Goal: Transaction & Acquisition: Purchase product/service

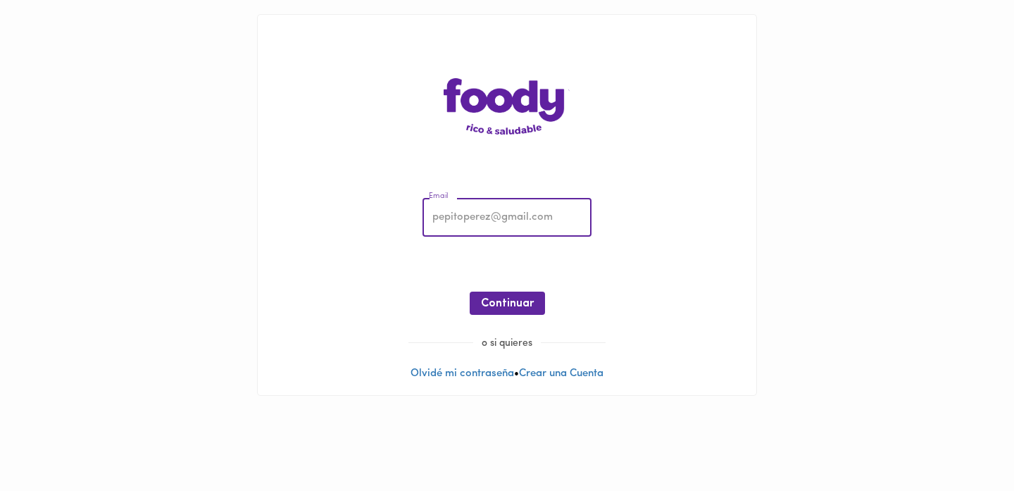
click at [460, 204] on input "email" at bounding box center [506, 218] width 169 height 39
type input "[PERSON_NAME][EMAIL_ADDRESS][DOMAIN_NAME]"
click at [518, 311] on button "Continuar" at bounding box center [507, 303] width 75 height 23
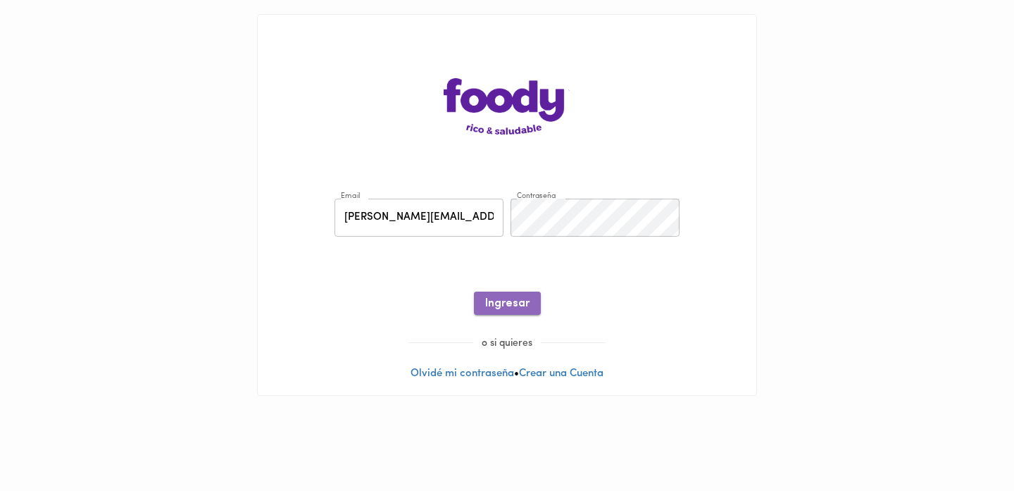
click at [519, 310] on span "Ingresar" at bounding box center [507, 303] width 44 height 13
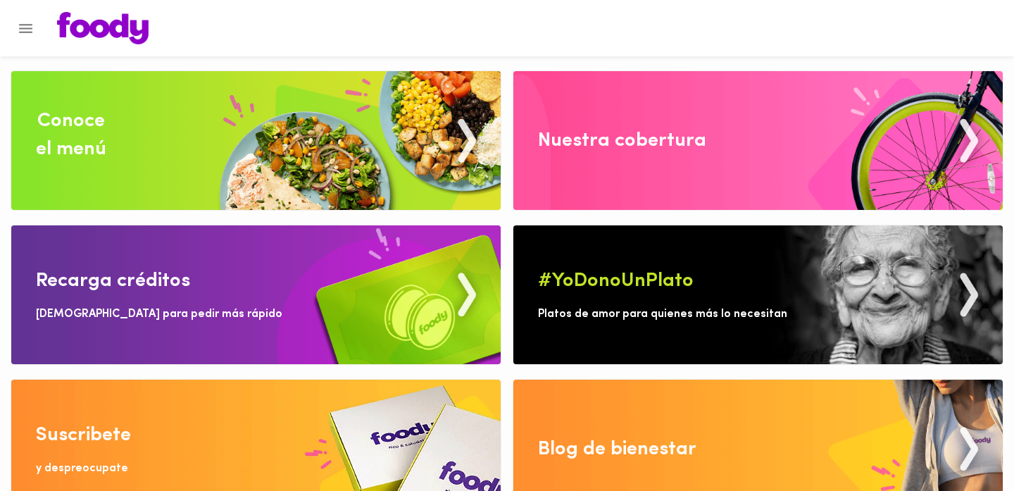
click at [497, 45] on div at bounding box center [507, 28] width 1014 height 56
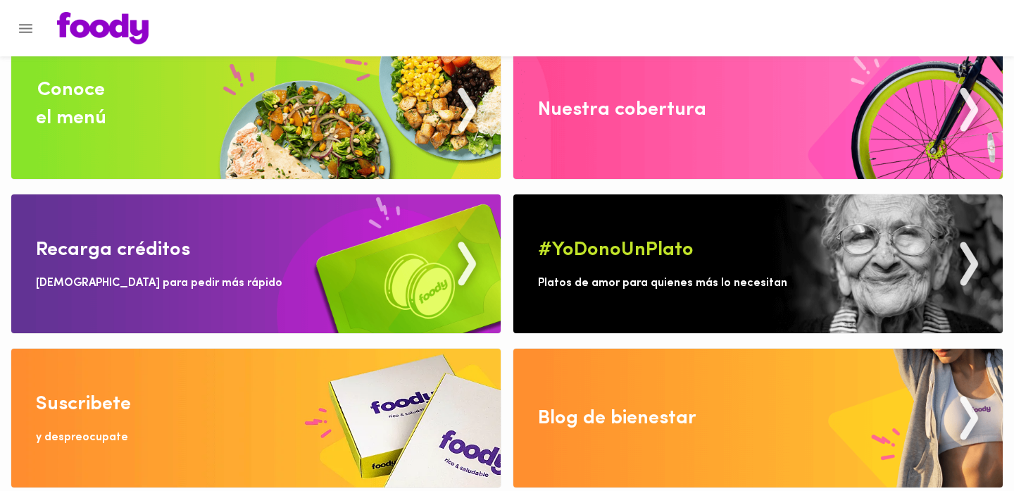
scroll to position [34, 0]
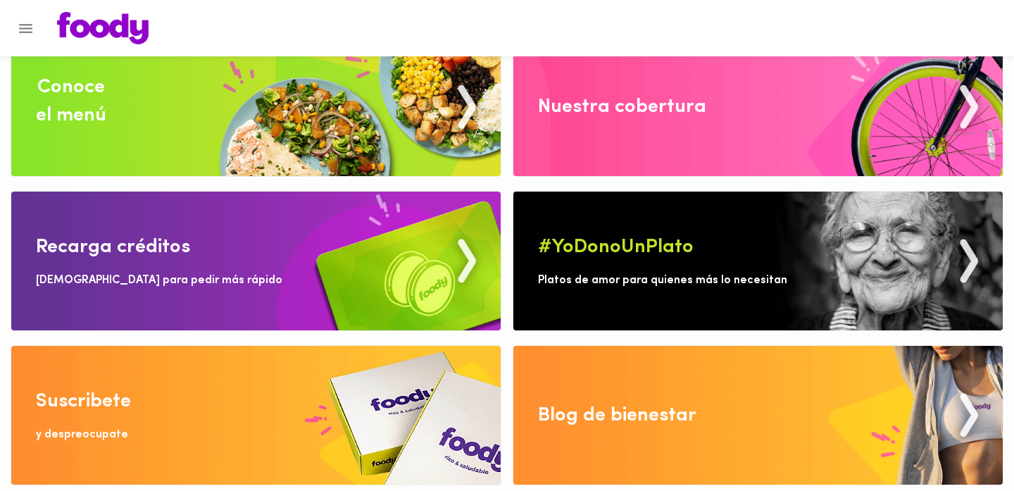
click at [194, 379] on img at bounding box center [255, 415] width 489 height 139
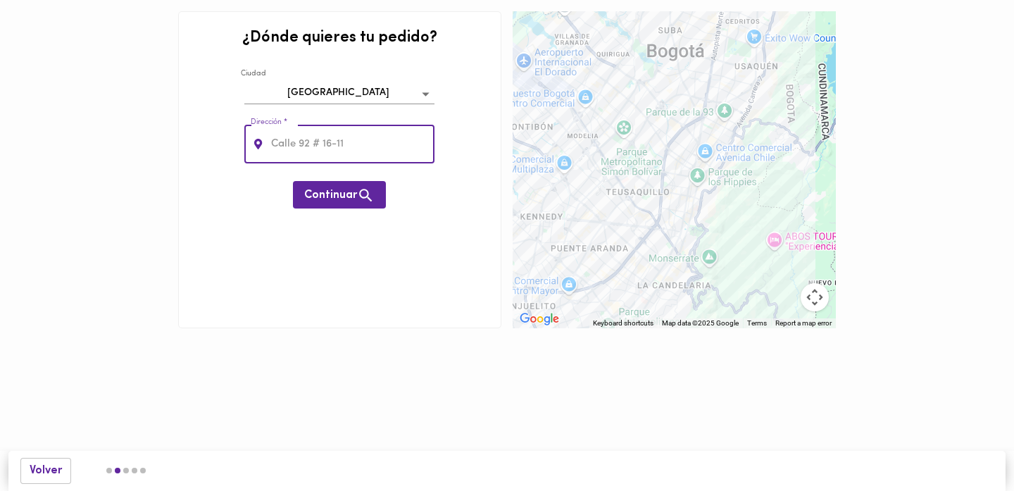
click at [356, 149] on input "text" at bounding box center [351, 144] width 167 height 39
type input "[STREET_ADDRESS]"
click at [377, 199] on button "Continuar" at bounding box center [339, 194] width 93 height 27
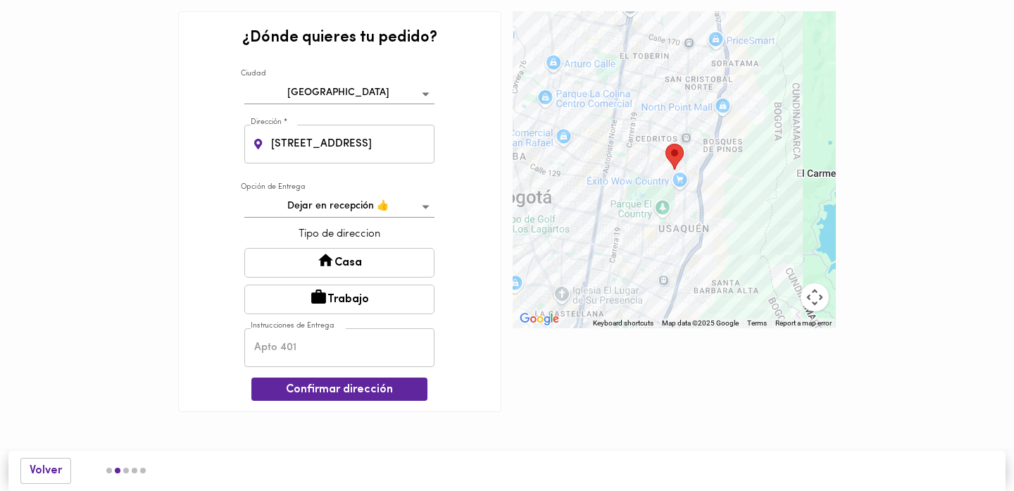
click at [427, 207] on body "¿Dónde quieres tu pedido? [GEOGRAPHIC_DATA] bogota Dirección * [STREET_ADDRESS]…" at bounding box center [507, 227] width 1014 height 454
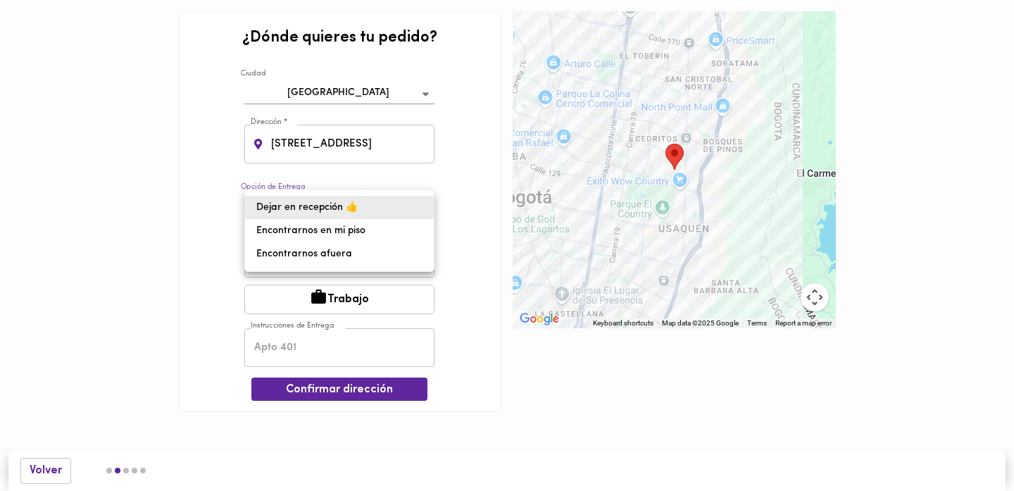
click at [454, 188] on div at bounding box center [507, 245] width 1014 height 491
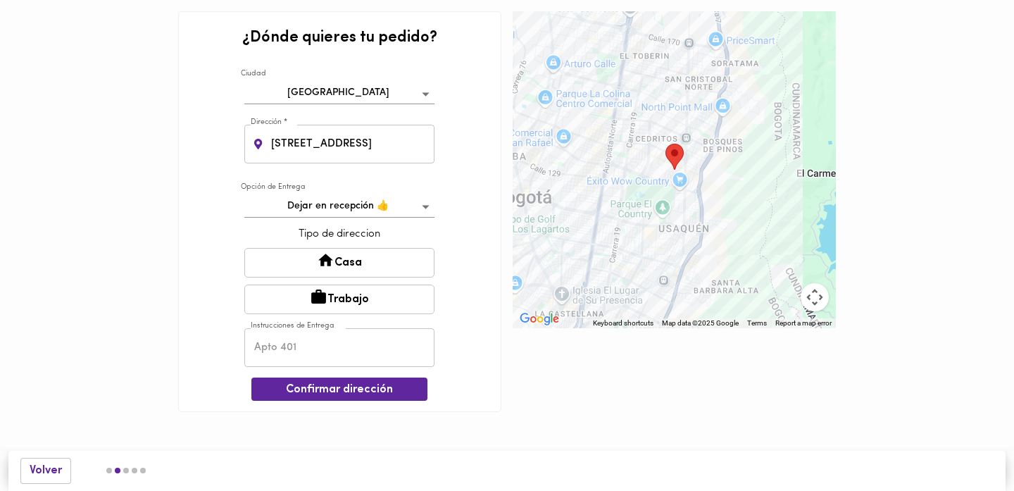
click at [454, 188] on div "¿Dónde quieres tu pedido? [GEOGRAPHIC_DATA] bogota Dirección * [STREET_ADDRESS]…" at bounding box center [339, 211] width 323 height 401
click at [409, 263] on button "Casa" at bounding box center [339, 263] width 190 height 30
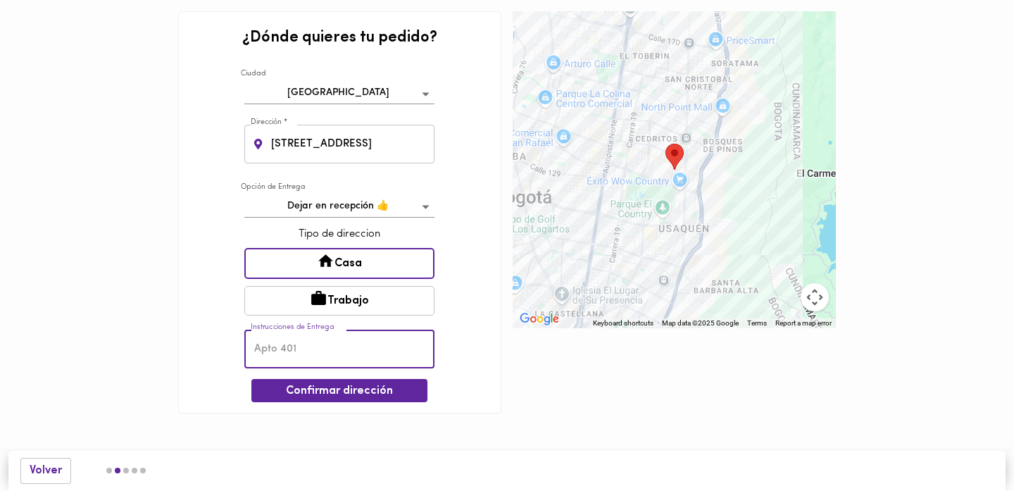
click at [373, 360] on input "text" at bounding box center [339, 349] width 190 height 39
type input "Apto 101"
click at [408, 141] on input "[STREET_ADDRESS]" at bounding box center [351, 144] width 167 height 39
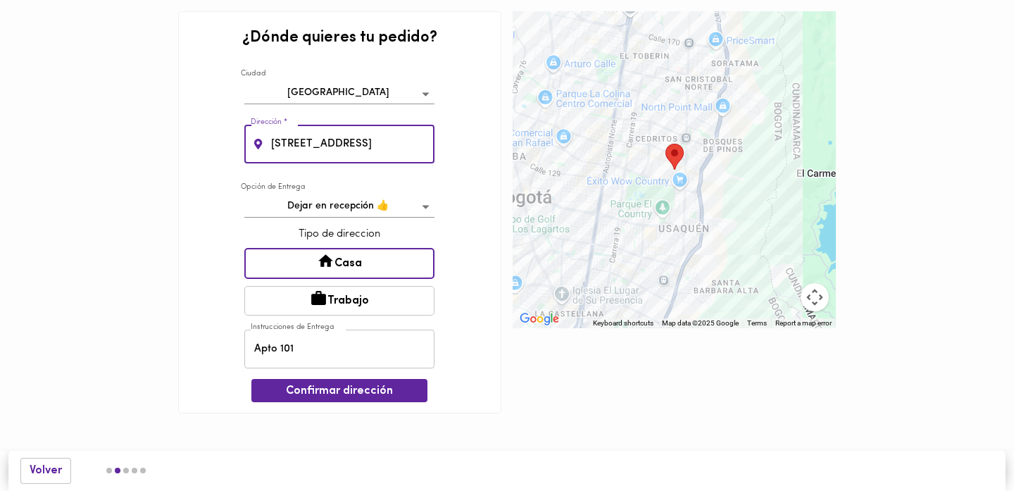
click at [408, 141] on input "[STREET_ADDRESS]" at bounding box center [351, 144] width 167 height 39
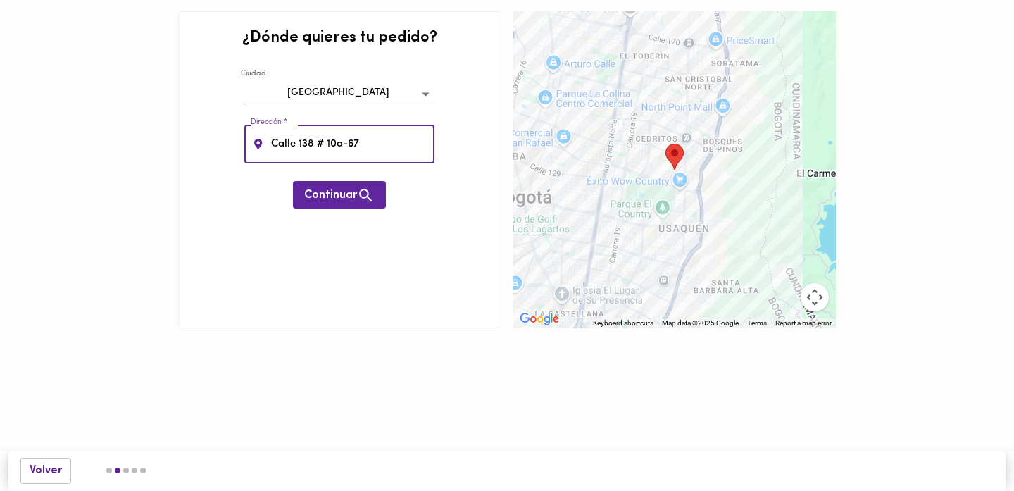
type input "Calle 138 # 10a-67"
click at [458, 116] on div "¿Dónde quieres tu pedido? [GEOGRAPHIC_DATA] bogota Dirección * [STREET_ADDRESS]…" at bounding box center [339, 169] width 323 height 317
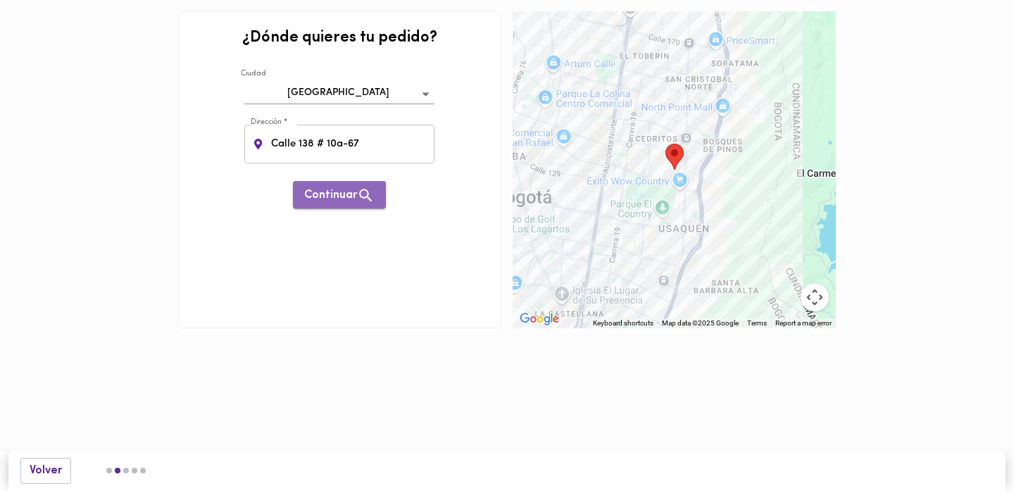
click at [334, 198] on span "Continuar" at bounding box center [339, 196] width 70 height 18
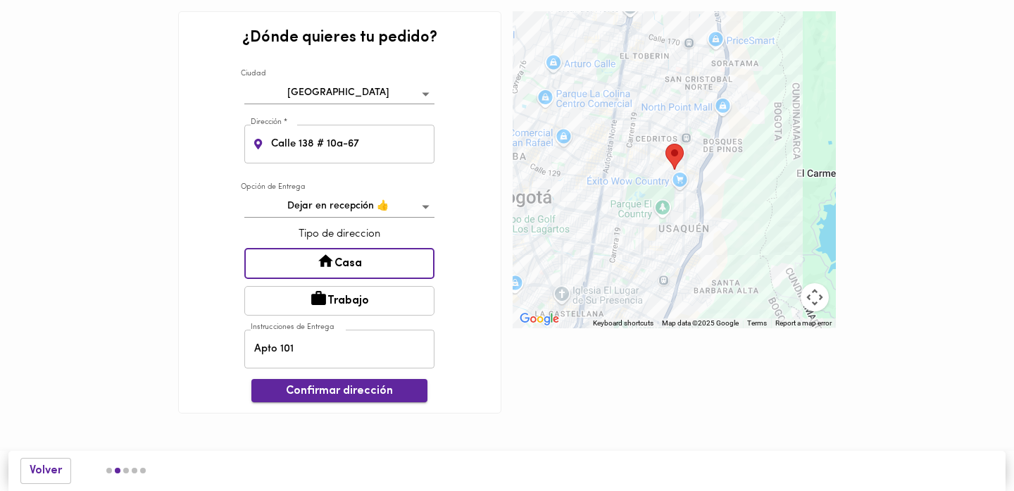
click at [351, 392] on span "Confirmar dirección" at bounding box center [340, 390] width 154 height 13
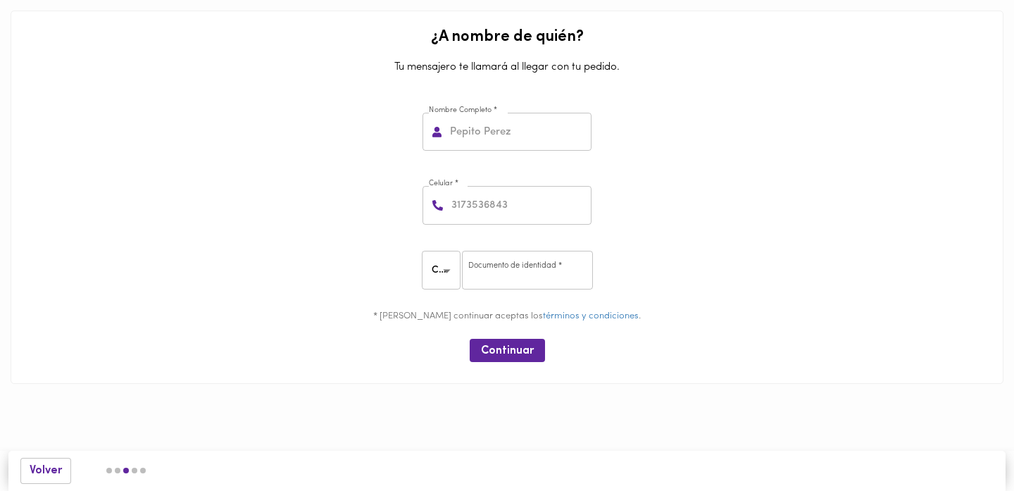
click at [458, 135] on input "text" at bounding box center [519, 132] width 144 height 39
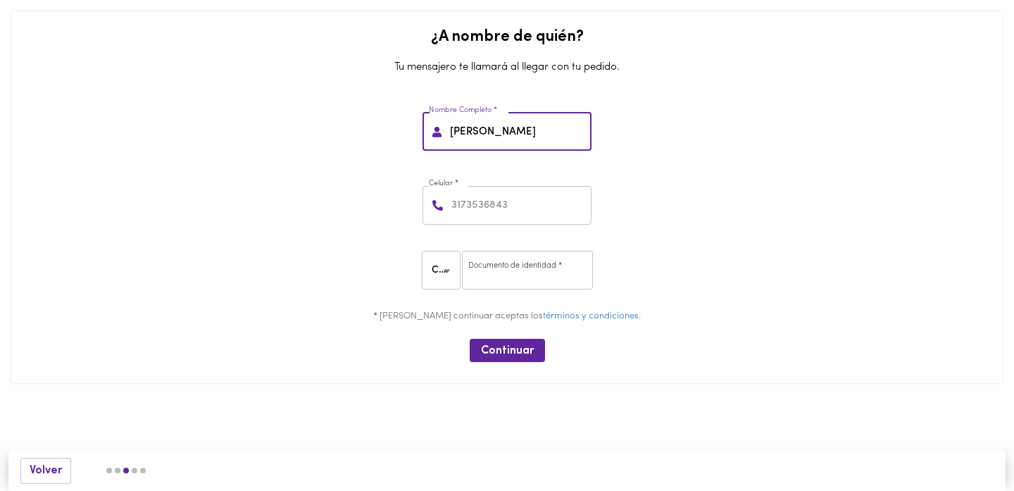
type input "[PERSON_NAME]"
click at [371, 154] on div "Nombre Completo * [PERSON_NAME] Nombre Completo *" at bounding box center [507, 129] width 982 height 74
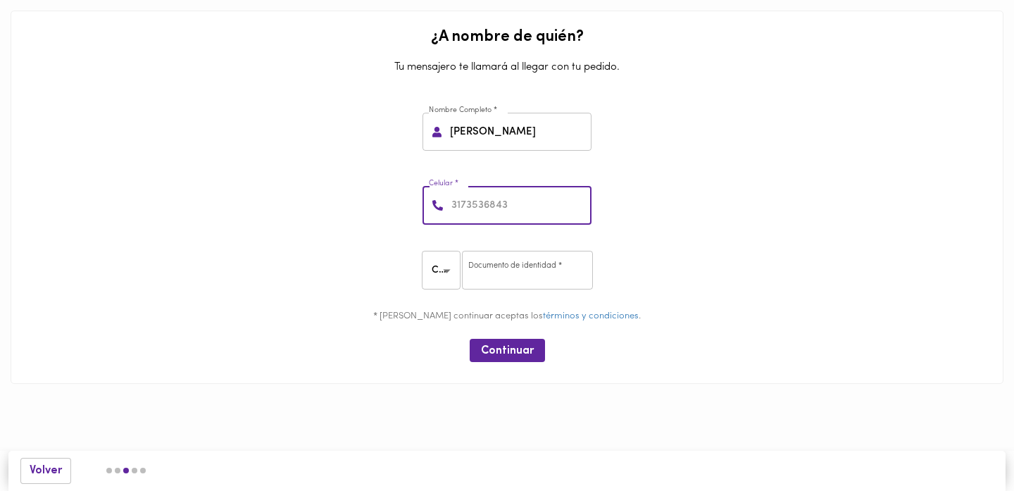
click at [477, 208] on input "number" at bounding box center [520, 205] width 143 height 39
type input "3183980064"
click at [682, 222] on div "Celular * [PHONE_NUMBER] Celular *" at bounding box center [507, 202] width 982 height 74
click at [553, 265] on input "number" at bounding box center [527, 270] width 131 height 39
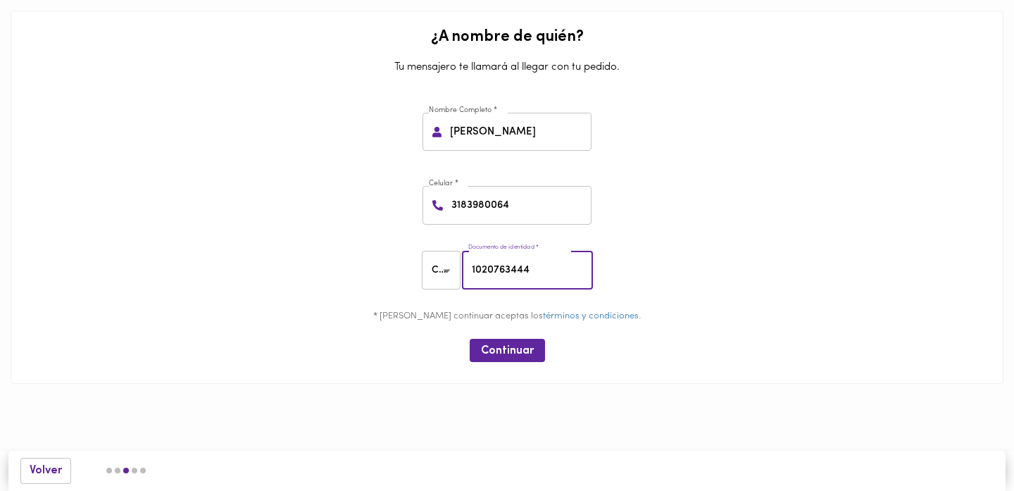
type input "1020763444"
click at [680, 327] on div "* Al continuar aceptas los términos y condiciones ." at bounding box center [507, 318] width 982 height 29
click at [527, 351] on span "Continuar" at bounding box center [507, 350] width 53 height 13
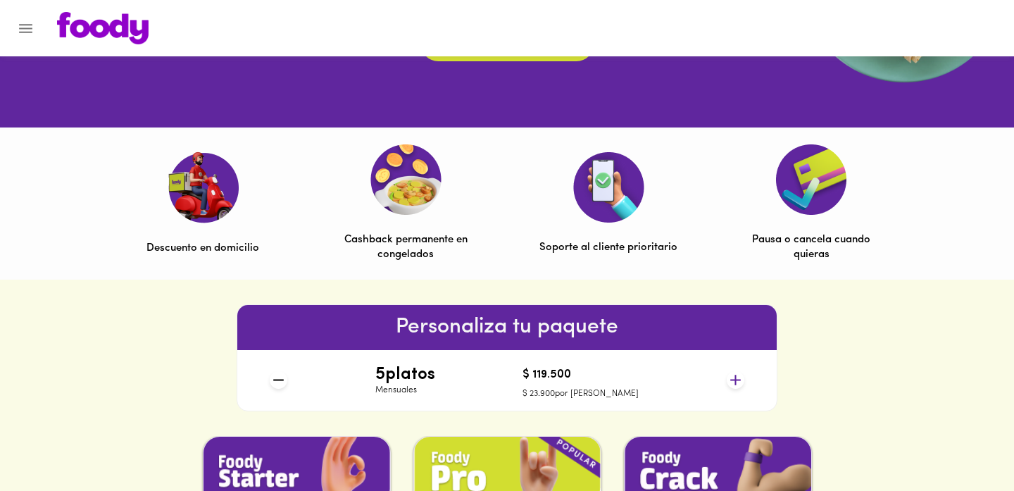
scroll to position [366, 0]
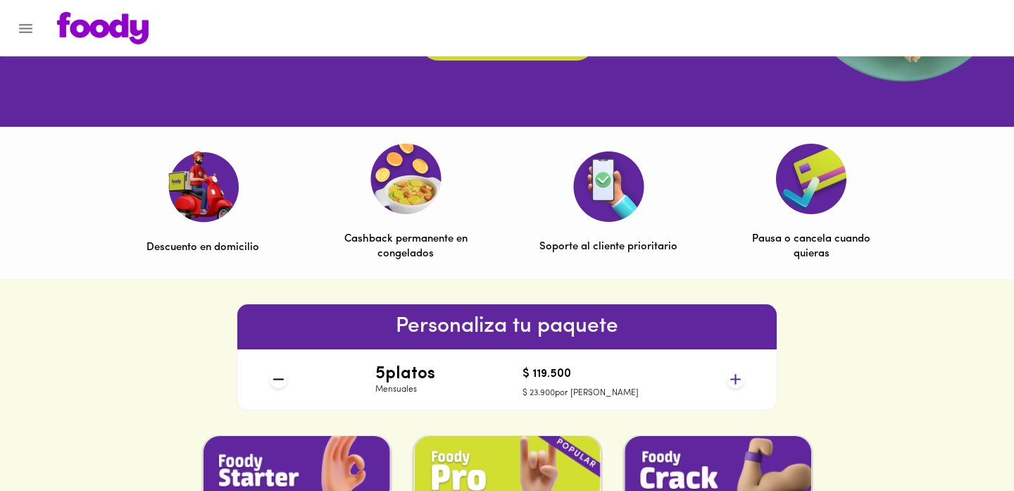
click at [740, 378] on icon at bounding box center [736, 379] width 18 height 18
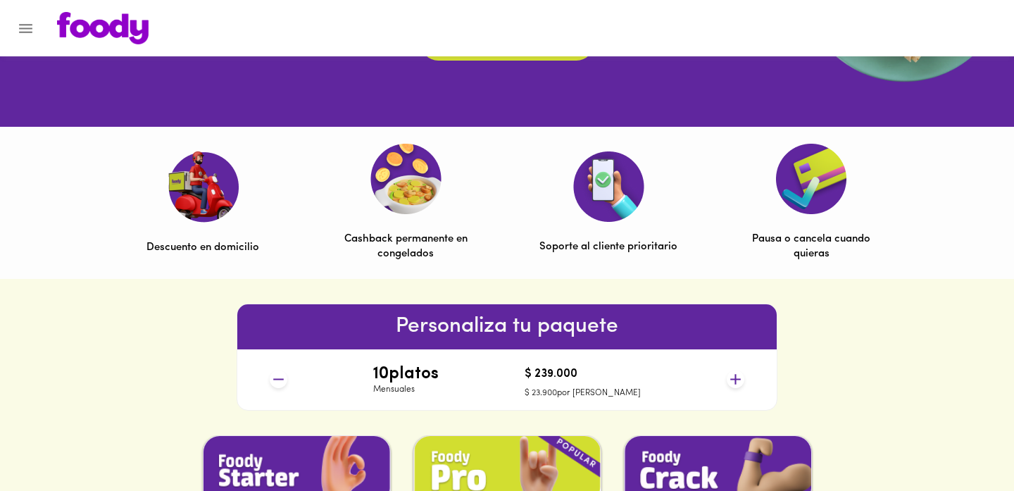
click at [740, 378] on icon at bounding box center [736, 379] width 18 height 18
click at [792, 373] on div "Personaliza tu paquete 12 platos Mensuales $ 286.800 $ 23.900 por plato" at bounding box center [507, 357] width 1014 height 156
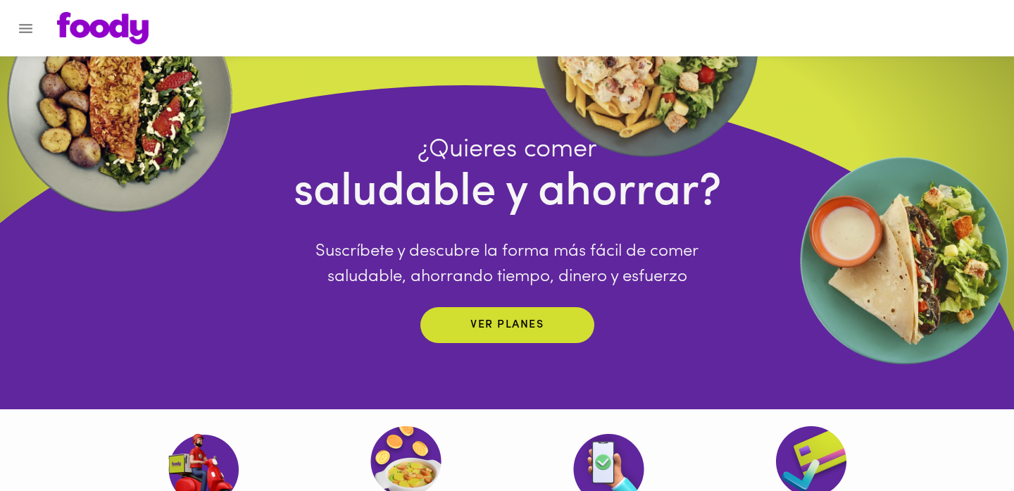
scroll to position [0, 0]
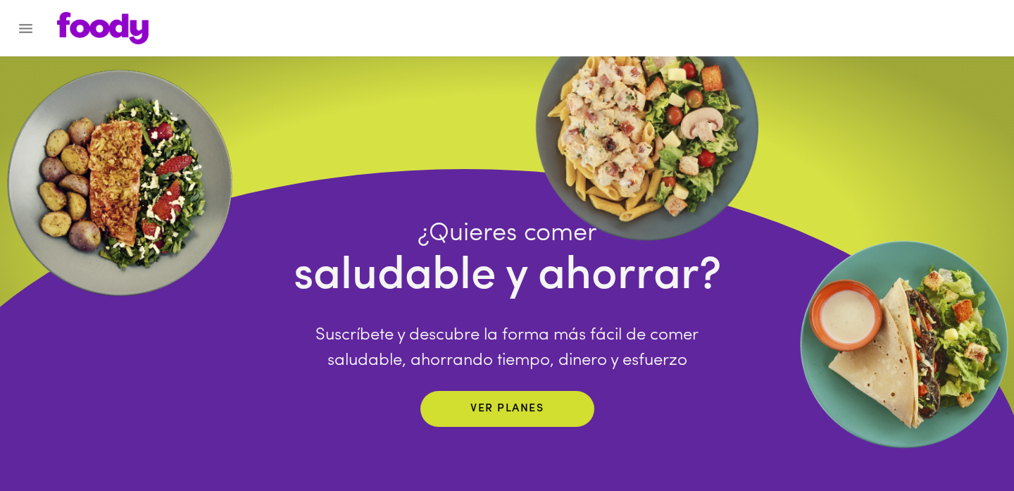
click at [23, 36] on icon "Menu" at bounding box center [26, 29] width 18 height 18
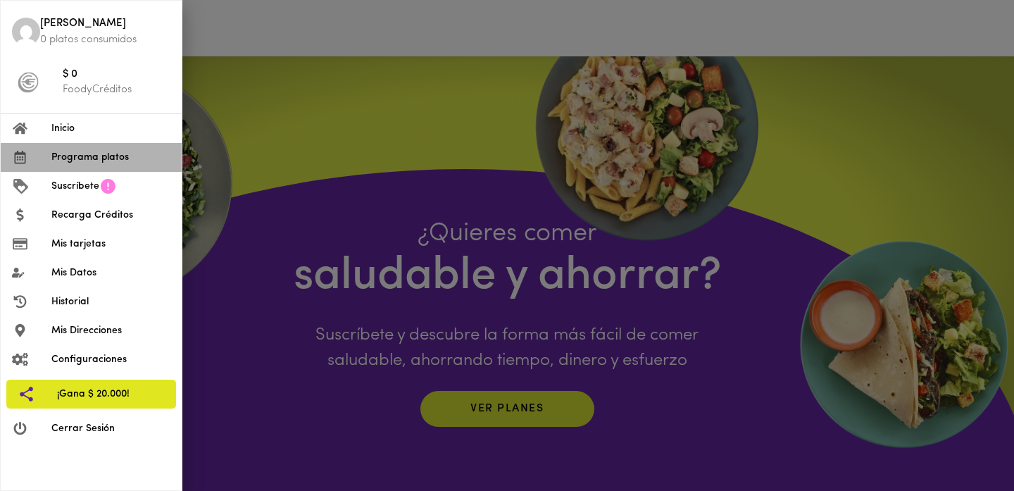
click at [82, 160] on span "Programa platos" at bounding box center [110, 157] width 119 height 15
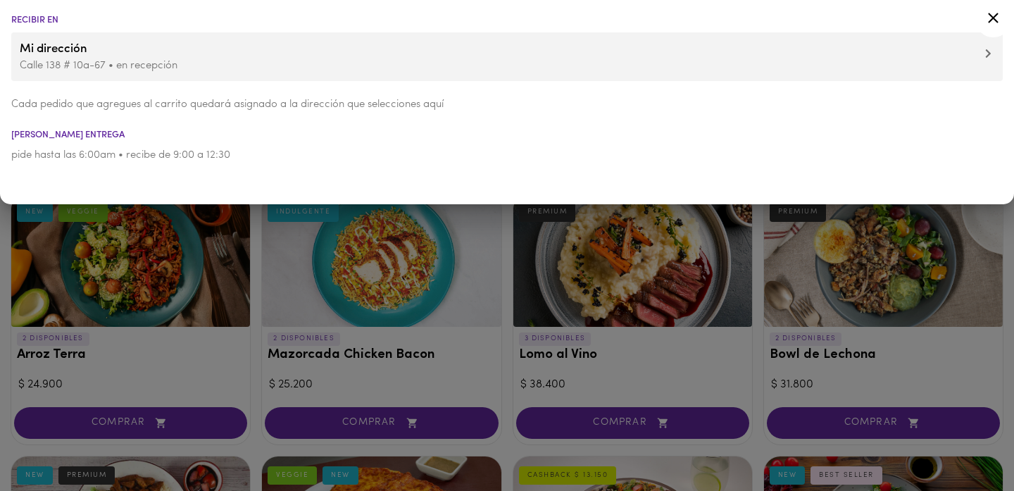
click at [993, 14] on icon at bounding box center [993, 18] width 18 height 18
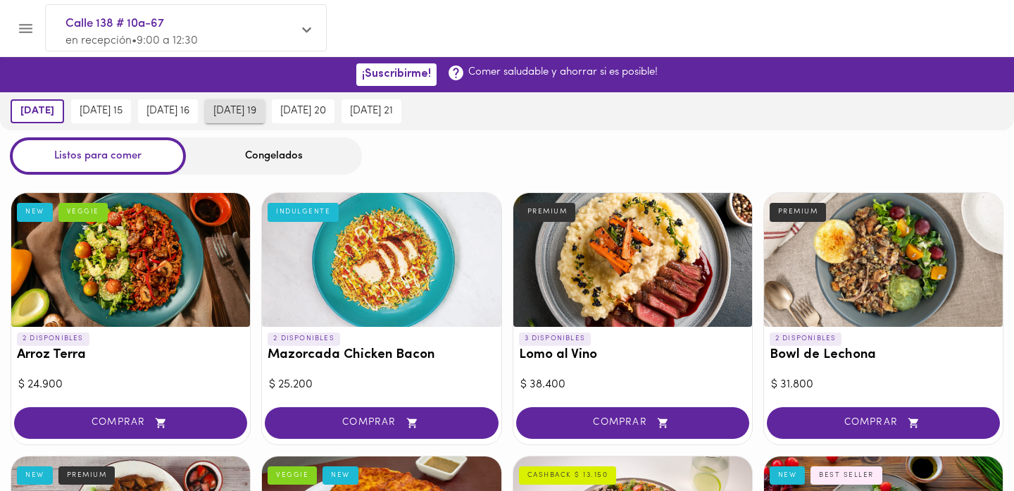
click at [256, 115] on span "[DATE] 19" at bounding box center [234, 111] width 43 height 13
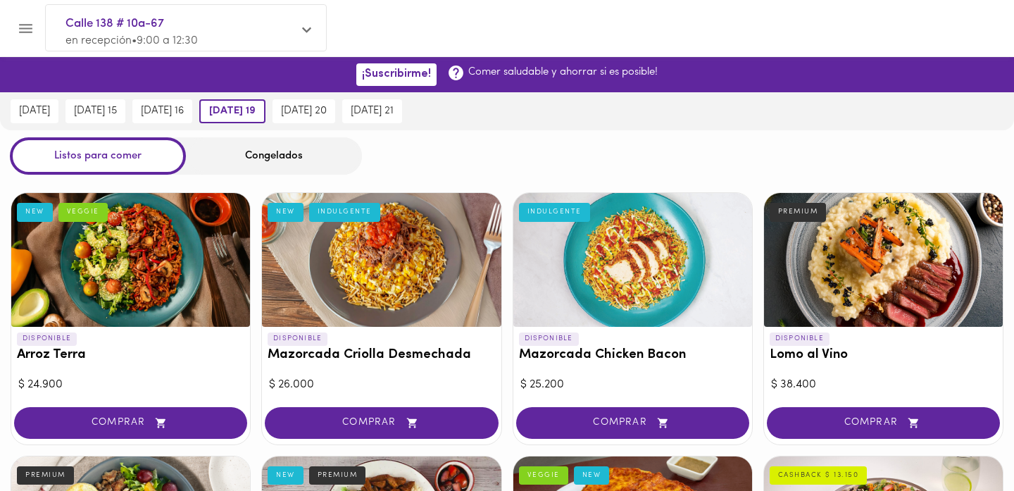
click at [489, 151] on div "Listos para comer Congelados" at bounding box center [507, 155] width 1014 height 37
click at [419, 146] on div "Listos para comer Congelados" at bounding box center [507, 155] width 1014 height 37
click at [332, 157] on div "Congelados" at bounding box center [274, 155] width 176 height 37
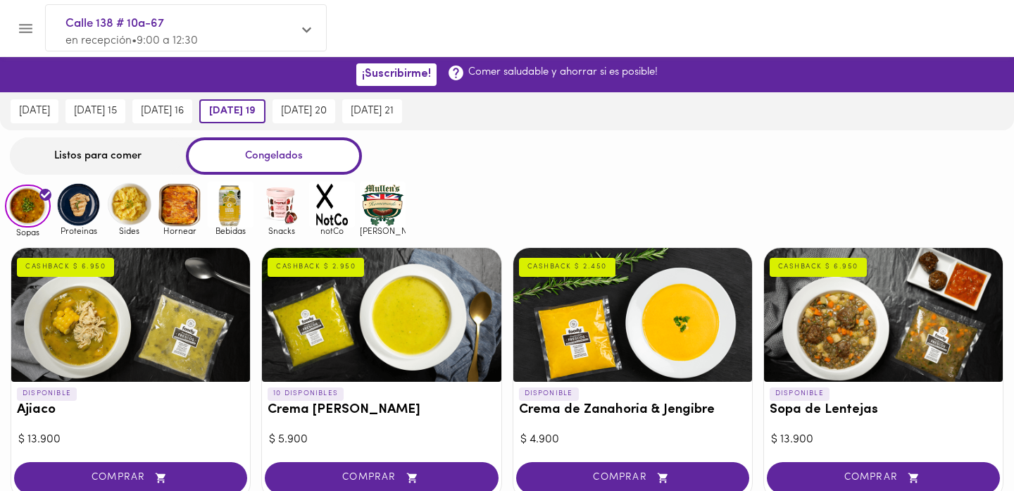
click at [3, 132] on div at bounding box center [7, 245] width 14 height 491
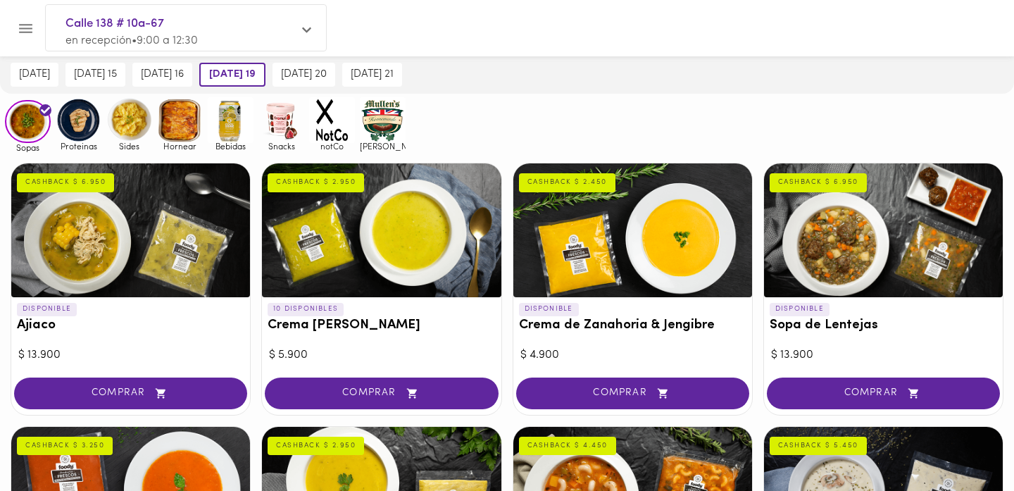
scroll to position [113, 0]
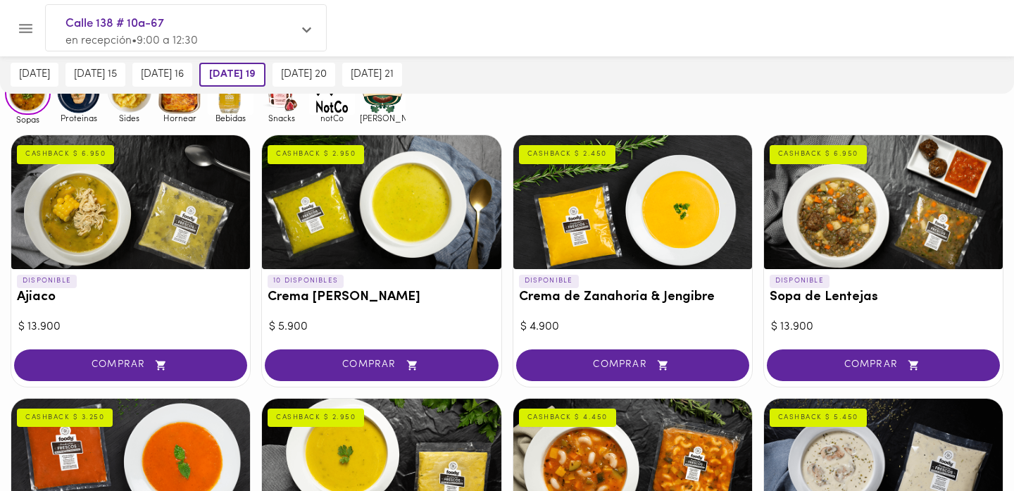
click at [82, 100] on img at bounding box center [79, 92] width 46 height 46
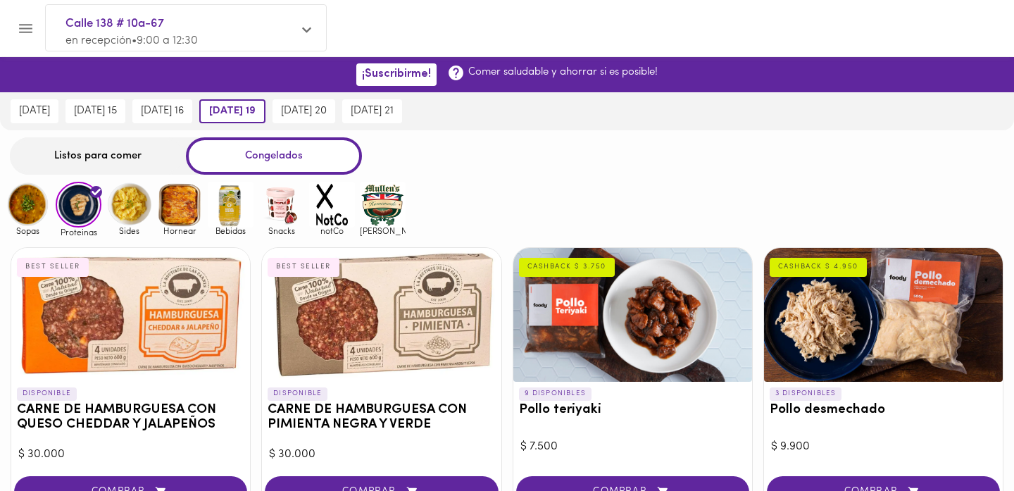
click at [1003, 150] on div "Listos para comer Congelados" at bounding box center [507, 155] width 1014 height 37
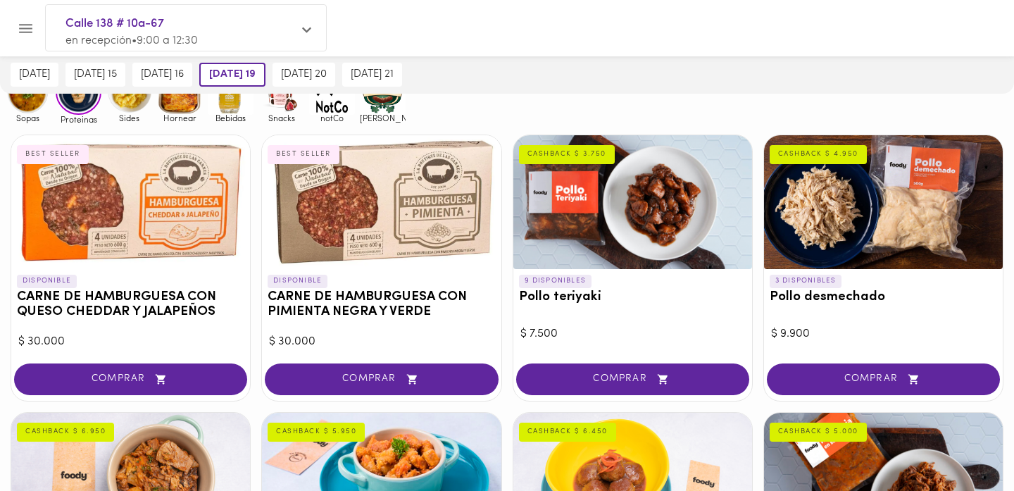
scroll to position [84, 0]
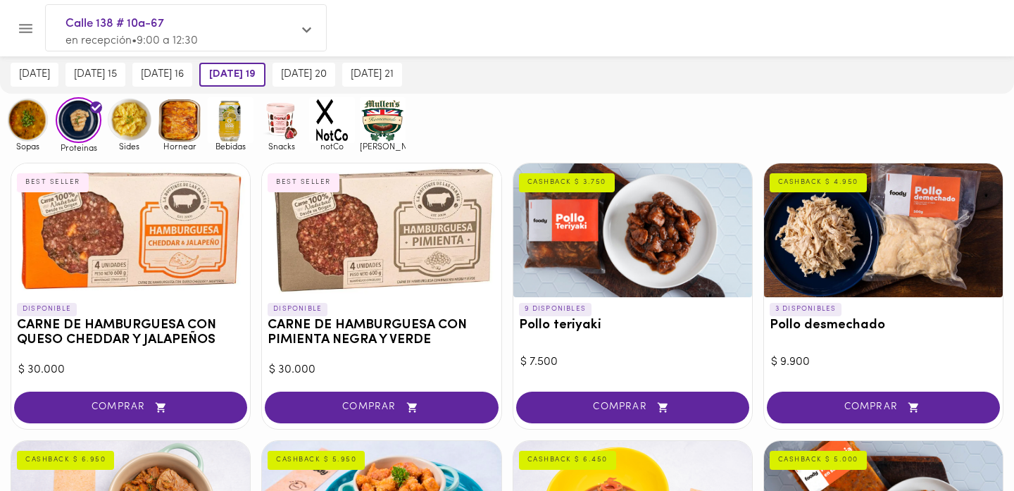
click at [130, 125] on img at bounding box center [129, 120] width 46 height 46
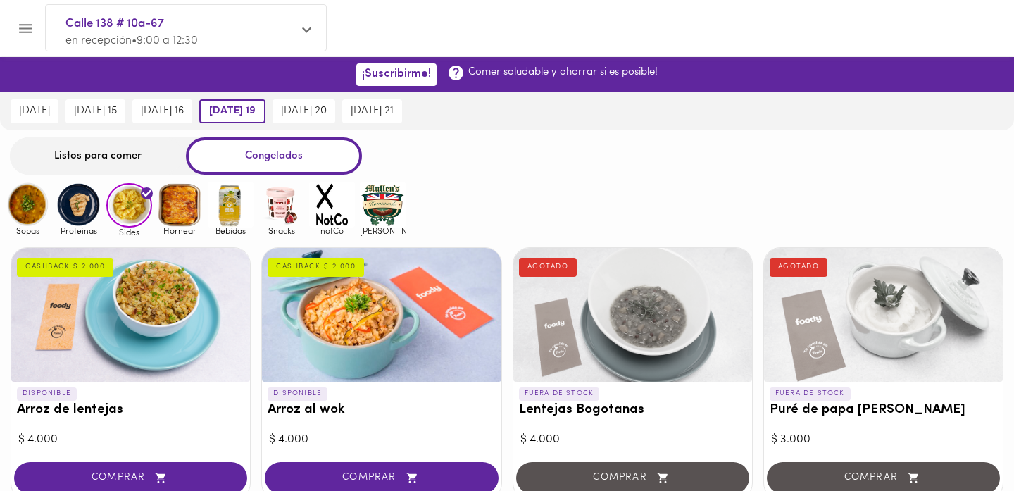
click at [3, 238] on div at bounding box center [7, 245] width 14 height 491
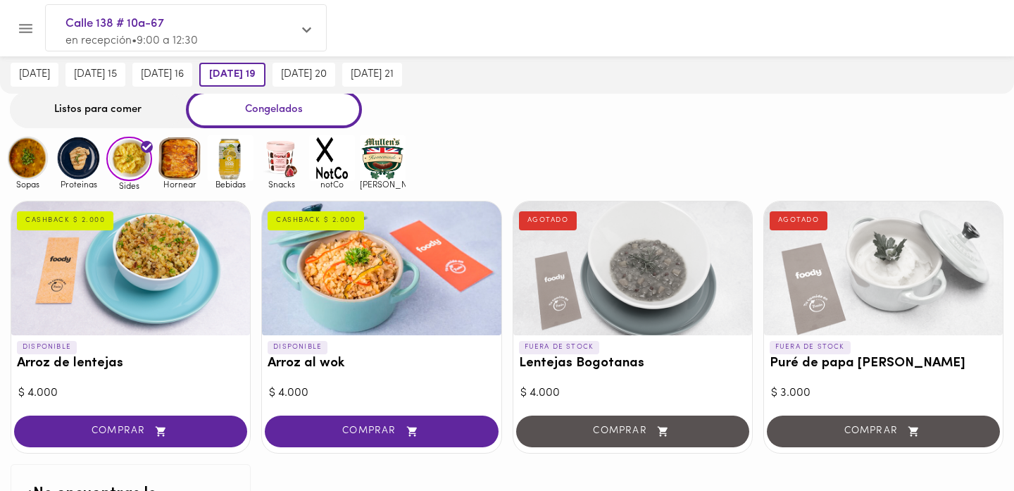
scroll to position [44, 0]
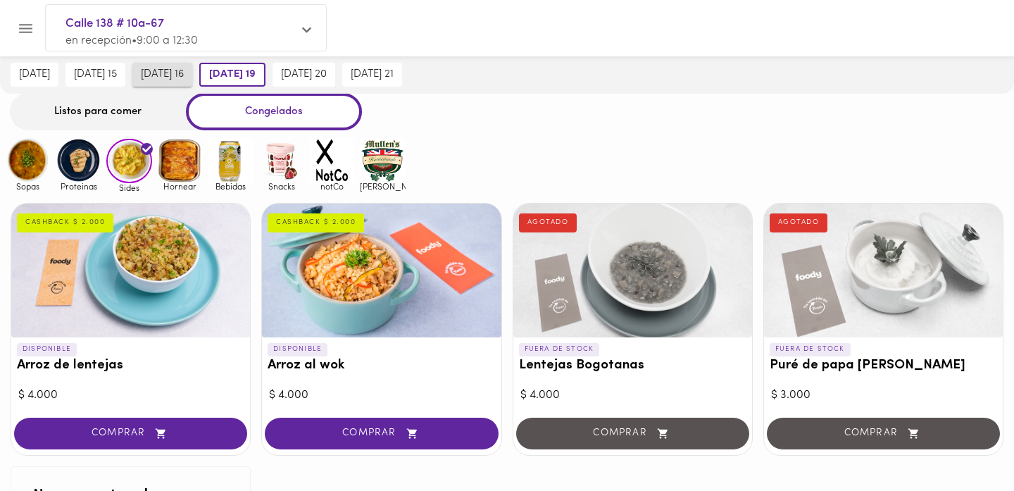
click at [165, 78] on span "[DATE] 16" at bounding box center [162, 74] width 43 height 13
click at [257, 71] on span "[DATE] 19" at bounding box center [235, 74] width 43 height 13
click at [327, 68] on span "[DATE] 20" at bounding box center [304, 74] width 46 height 13
click at [251, 80] on span "[DATE] 19" at bounding box center [229, 74] width 43 height 13
click at [117, 79] on span "[DATE] 15" at bounding box center [95, 74] width 43 height 13
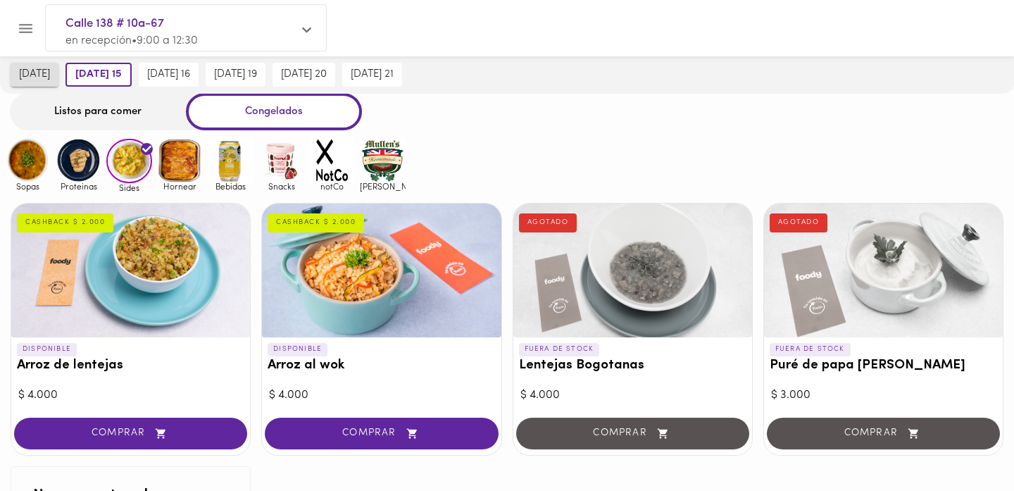
click at [50, 78] on span "[DATE]" at bounding box center [34, 74] width 31 height 13
click at [104, 77] on span "[DATE] 15" at bounding box center [101, 74] width 43 height 13
click at [252, 77] on span "[DATE] 19" at bounding box center [235, 74] width 43 height 13
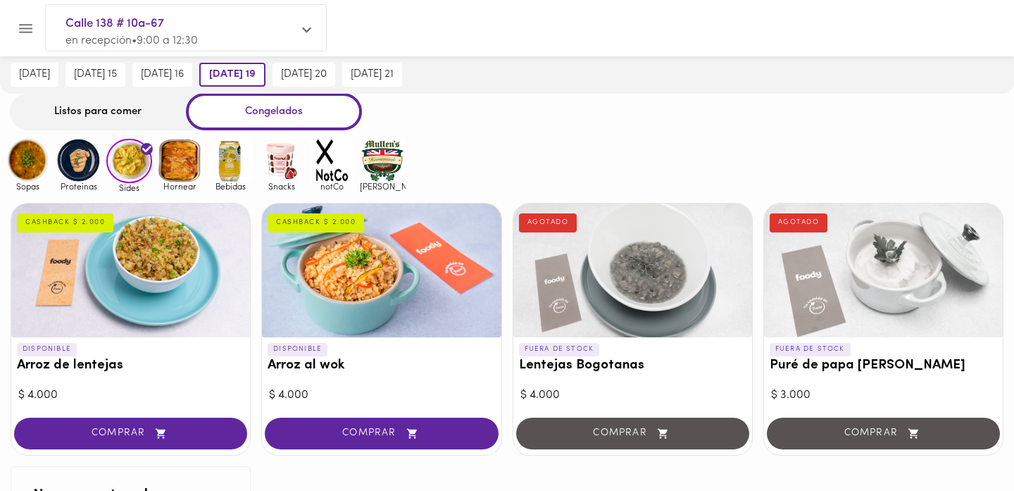
click at [671, 296] on div at bounding box center [632, 271] width 239 height 134
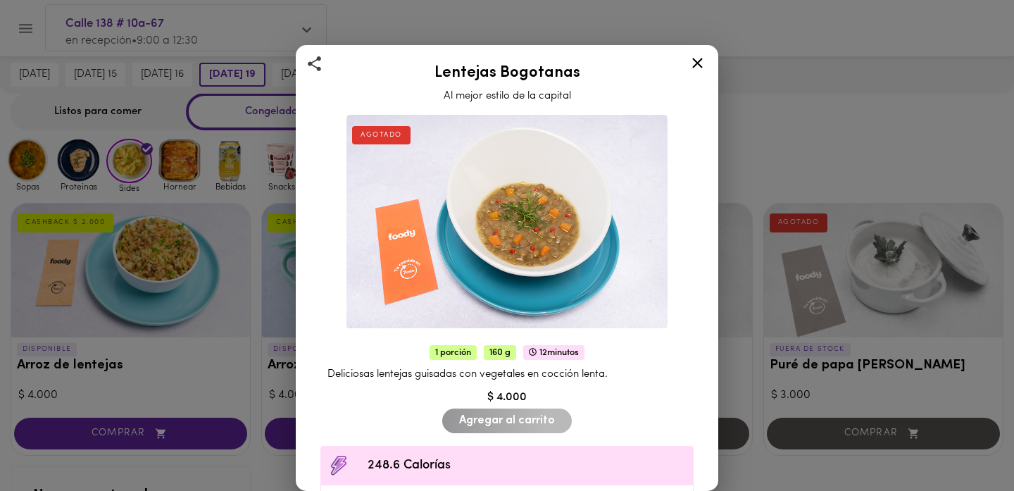
click at [705, 59] on icon at bounding box center [698, 63] width 18 height 18
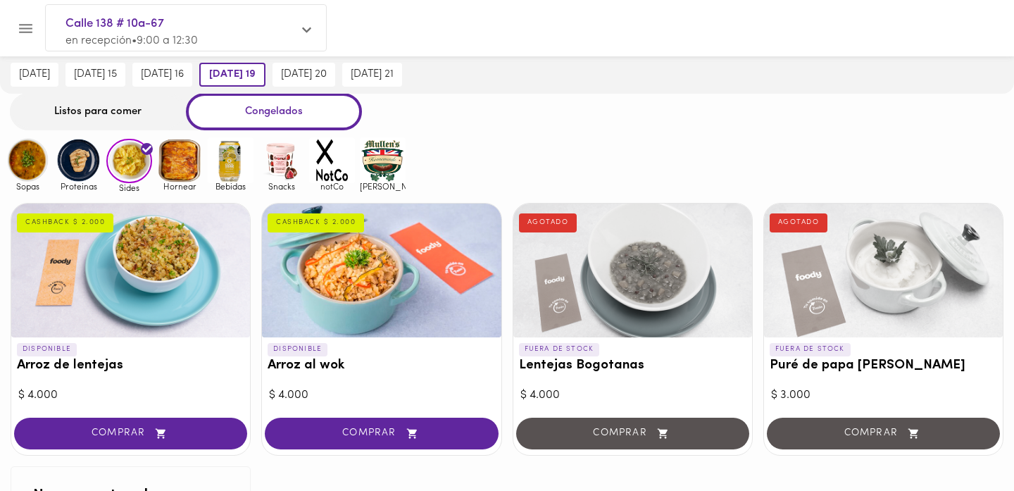
click at [160, 270] on div at bounding box center [130, 271] width 239 height 134
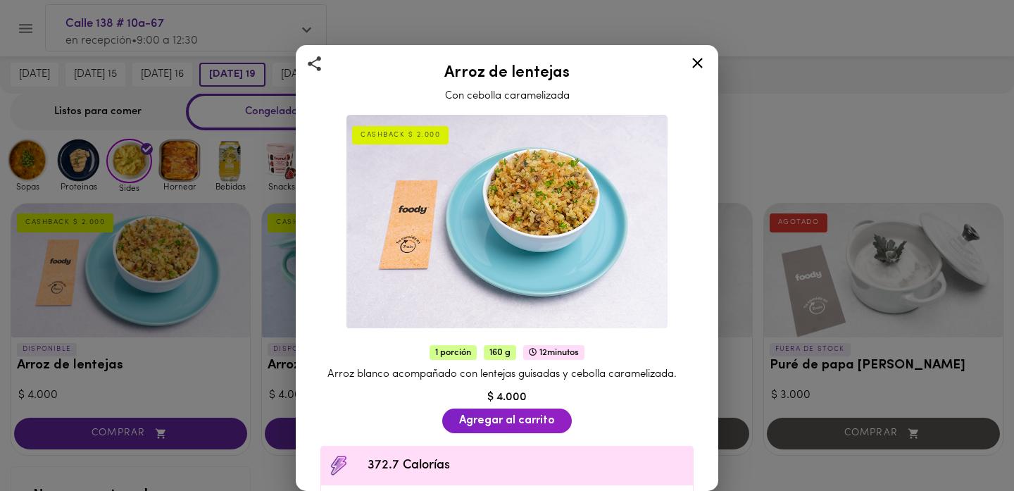
click at [698, 68] on icon at bounding box center [698, 63] width 18 height 18
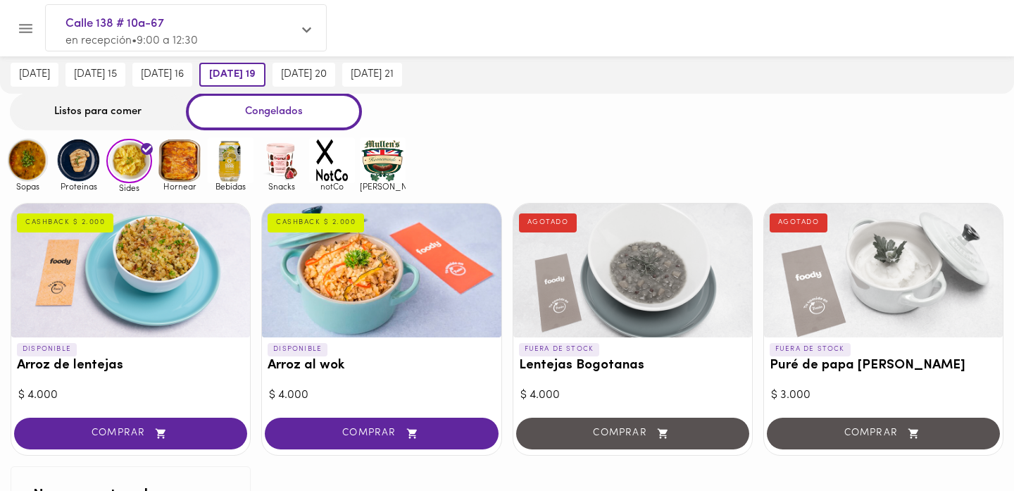
click at [351, 304] on div at bounding box center [381, 271] width 239 height 134
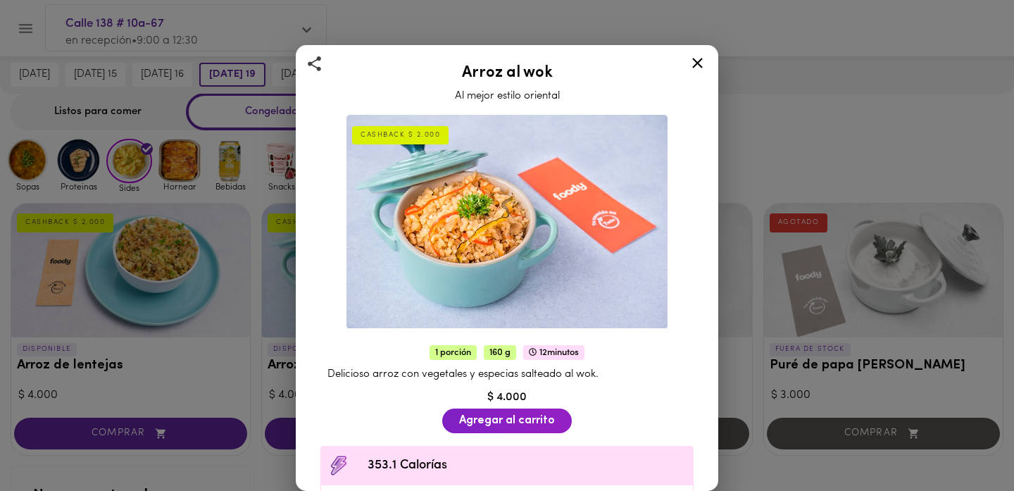
click at [693, 68] on icon at bounding box center [697, 63] width 11 height 11
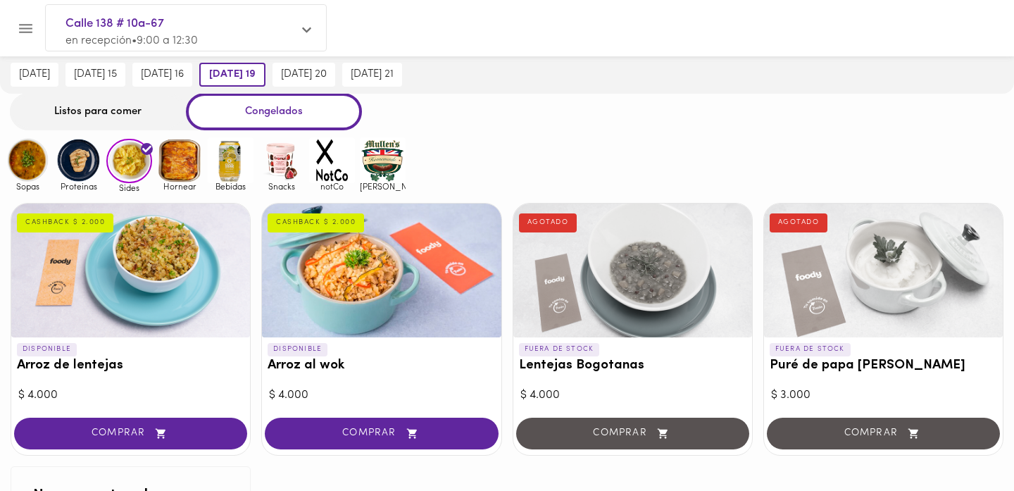
click at [739, 147] on div "Sopas Proteinas Sides Hornear Bebidas Snacks notCo [PERSON_NAME]" at bounding box center [507, 164] width 1014 height 55
click at [189, 154] on img at bounding box center [180, 160] width 46 height 46
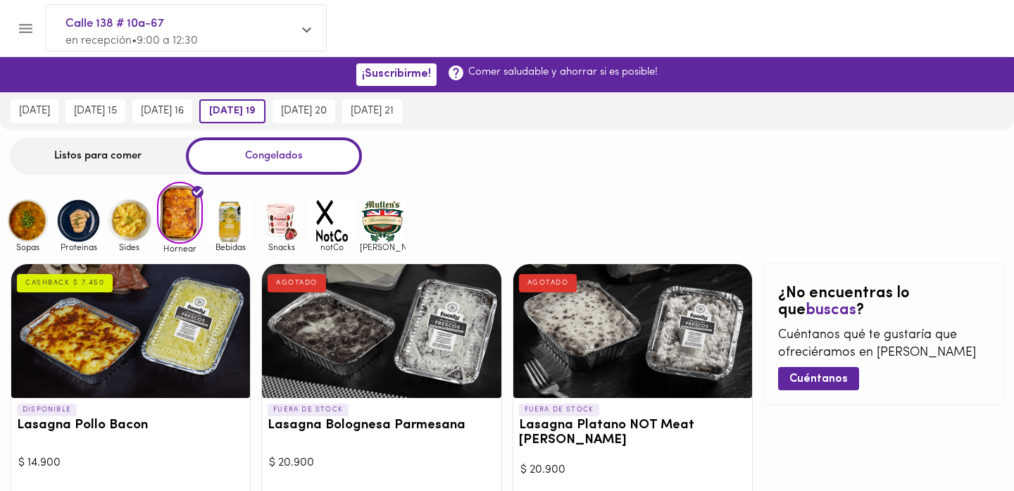
click at [2, 177] on div at bounding box center [7, 245] width 14 height 491
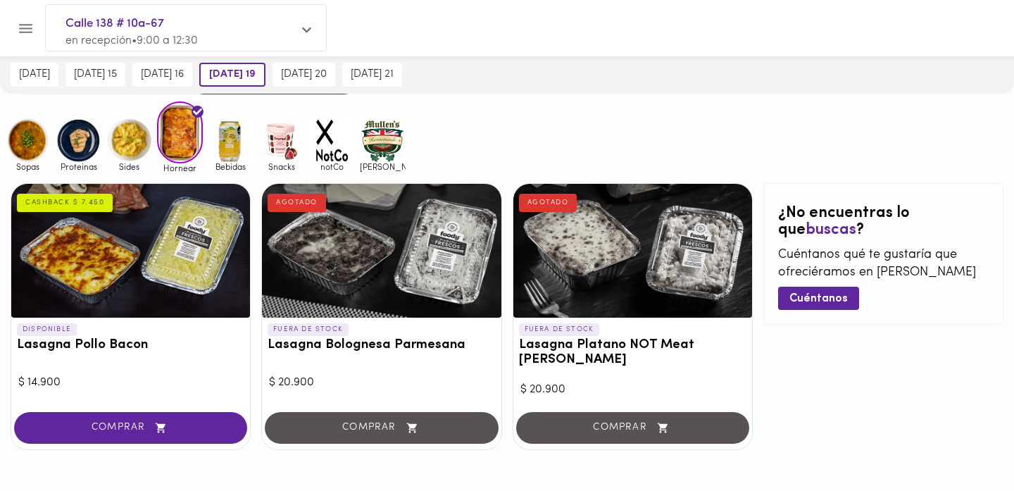
scroll to position [77, 0]
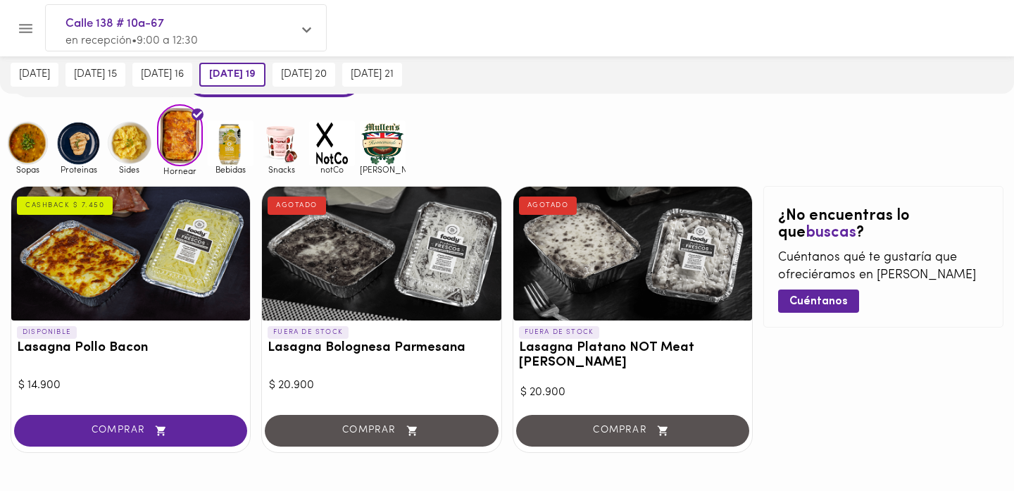
click at [289, 148] on img at bounding box center [281, 143] width 46 height 46
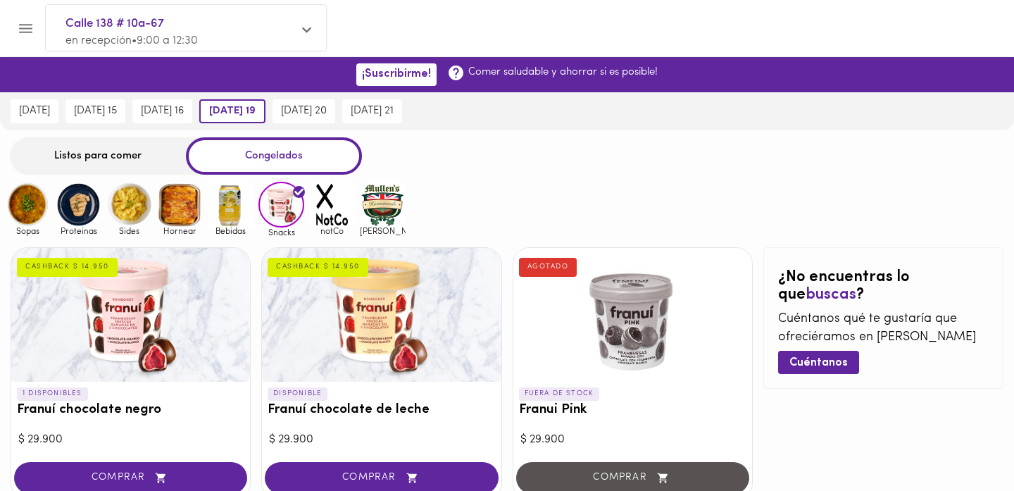
click at [339, 204] on img at bounding box center [332, 205] width 46 height 46
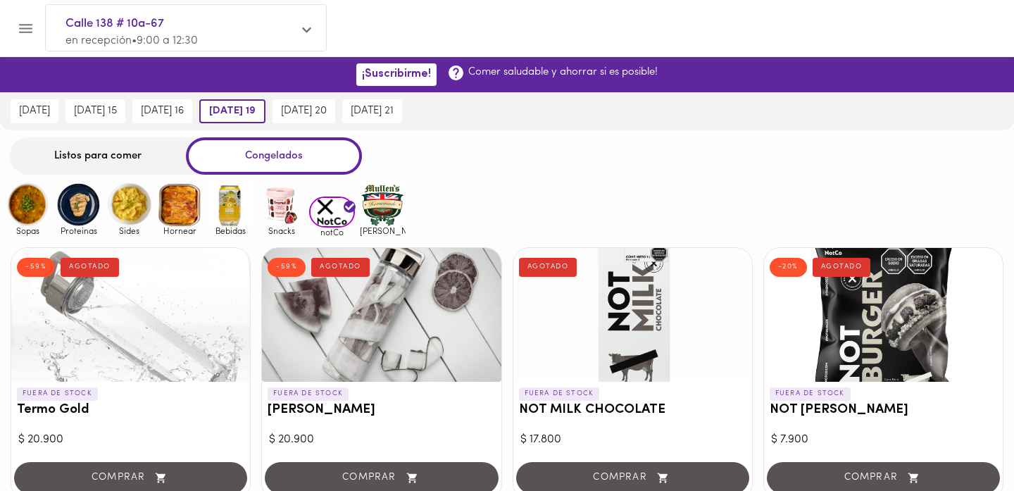
click at [389, 203] on img at bounding box center [383, 205] width 46 height 46
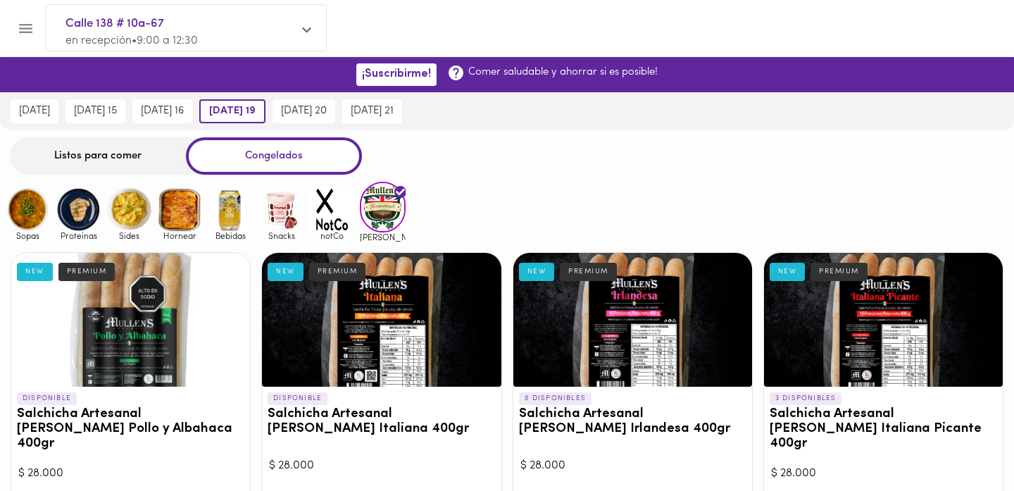
click at [32, 213] on img at bounding box center [28, 210] width 46 height 46
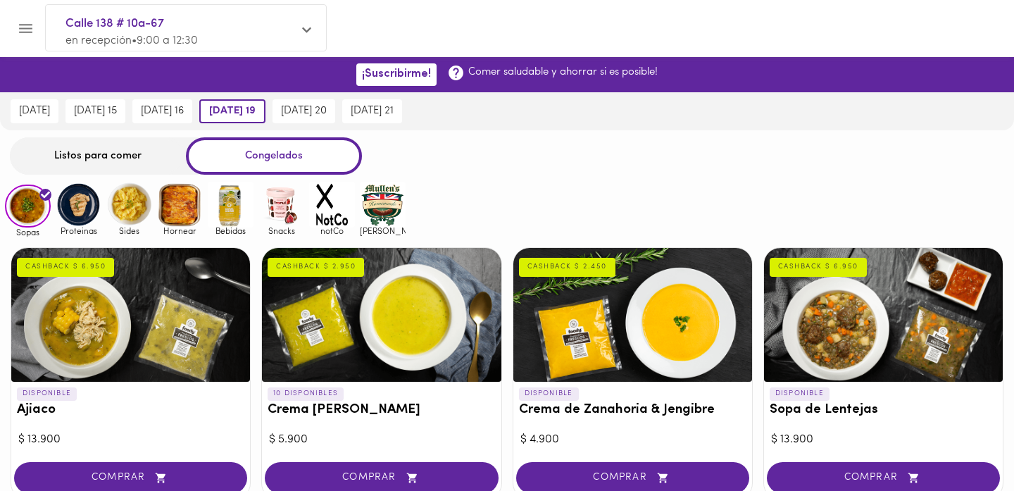
click at [79, 208] on img at bounding box center [79, 205] width 46 height 46
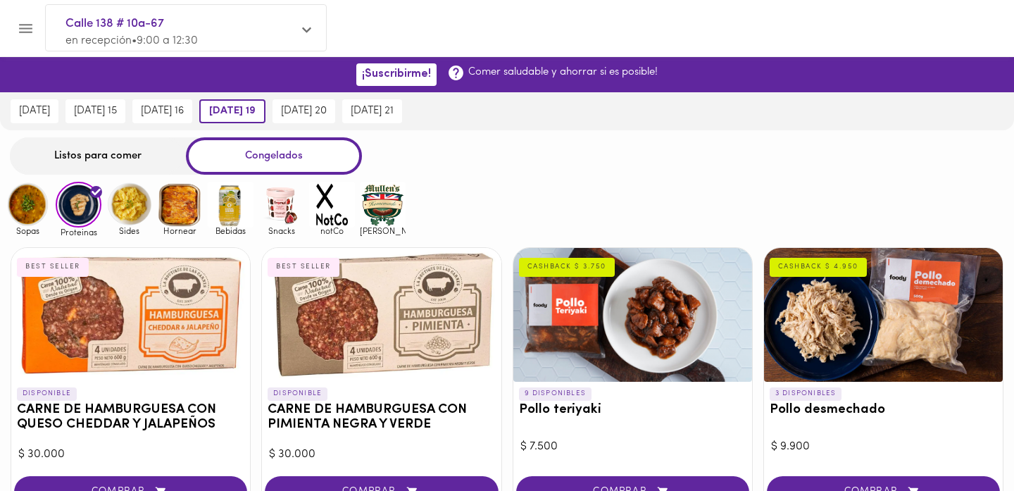
click at [8, 246] on div at bounding box center [7, 245] width 14 height 491
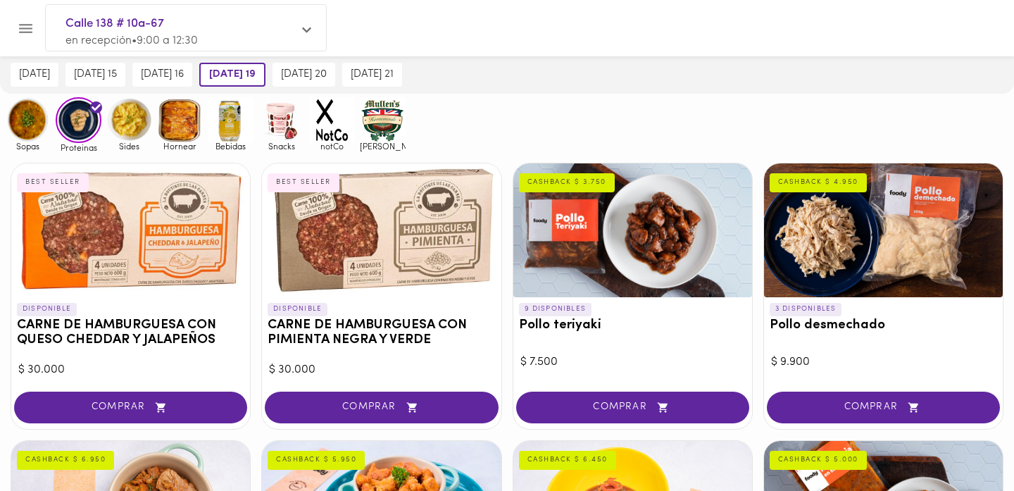
scroll to position [56, 0]
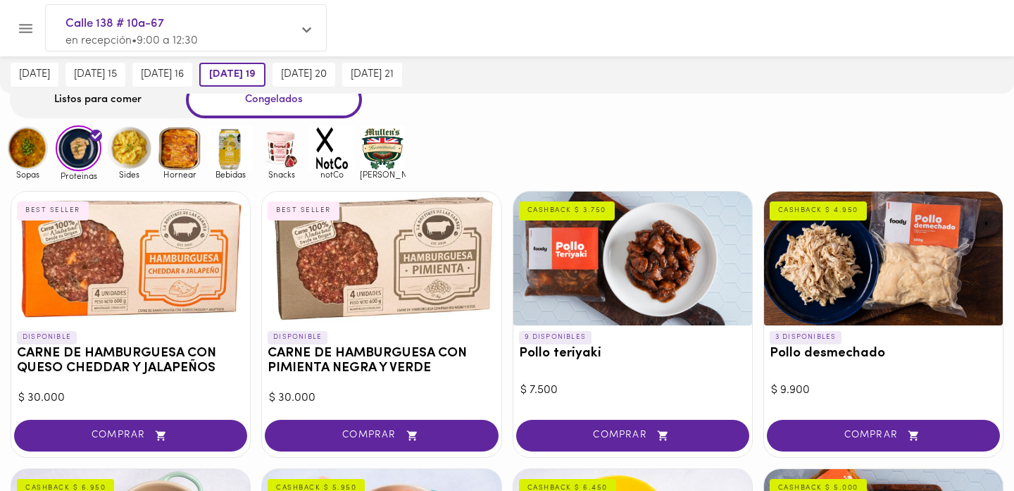
click at [511, 115] on div "Listos para comer Congelados" at bounding box center [507, 99] width 1014 height 37
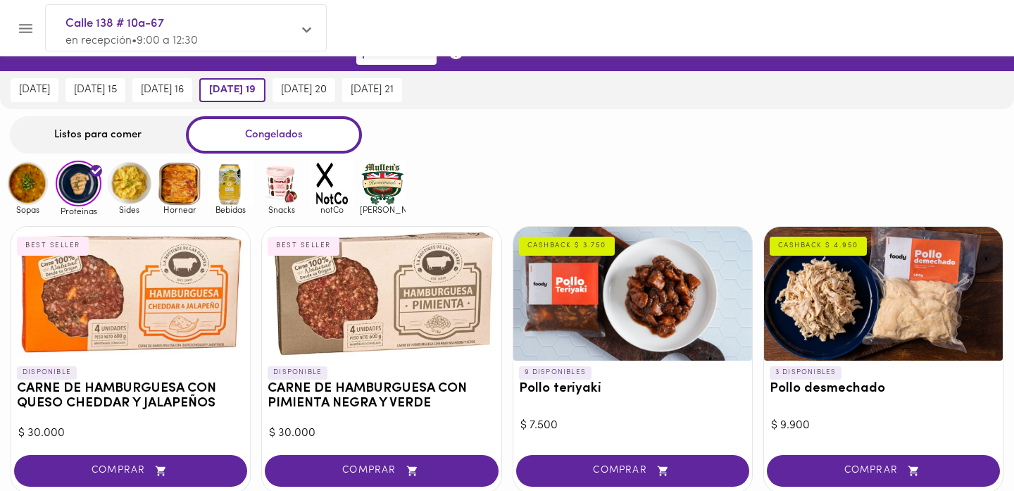
scroll to position [0, 0]
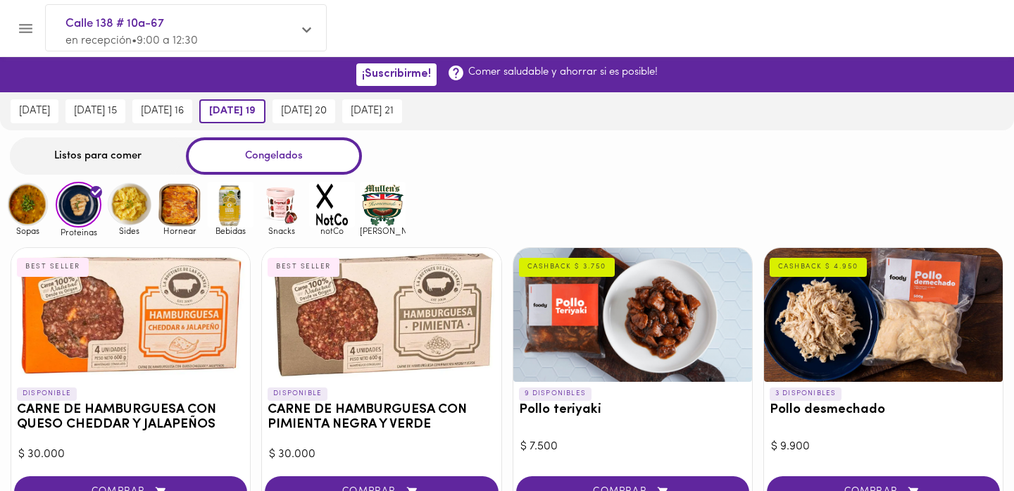
click at [118, 148] on div "Listos para comer" at bounding box center [98, 155] width 176 height 37
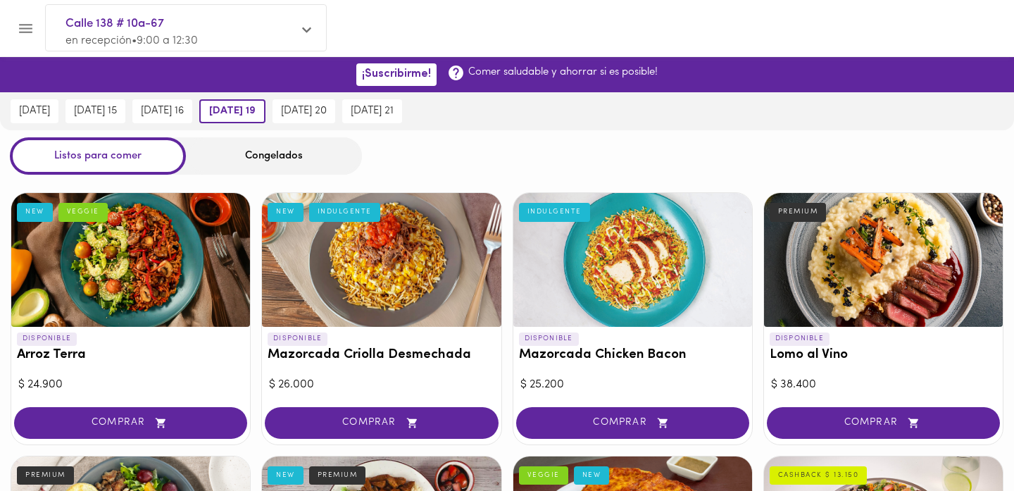
click at [2, 173] on div at bounding box center [7, 245] width 14 height 491
click at [669, 256] on div at bounding box center [632, 260] width 239 height 134
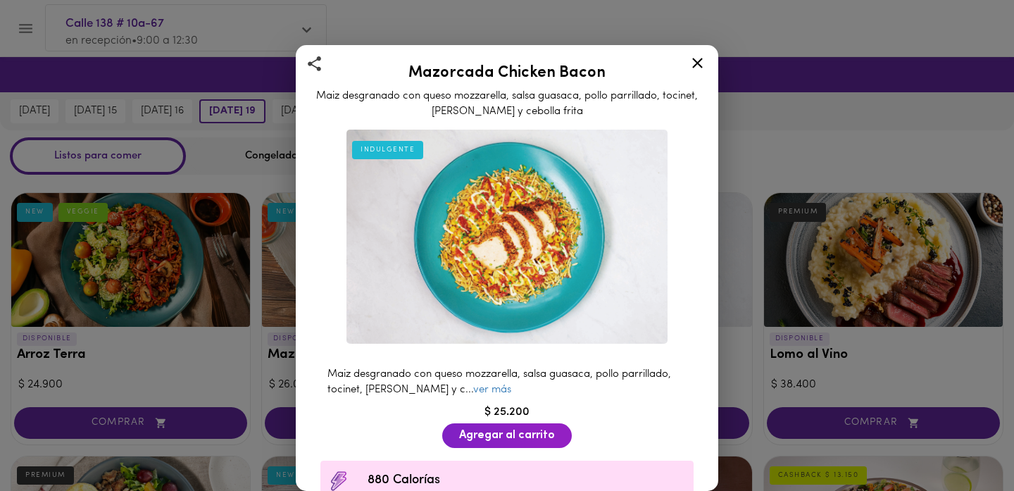
click at [698, 68] on icon at bounding box center [698, 63] width 18 height 18
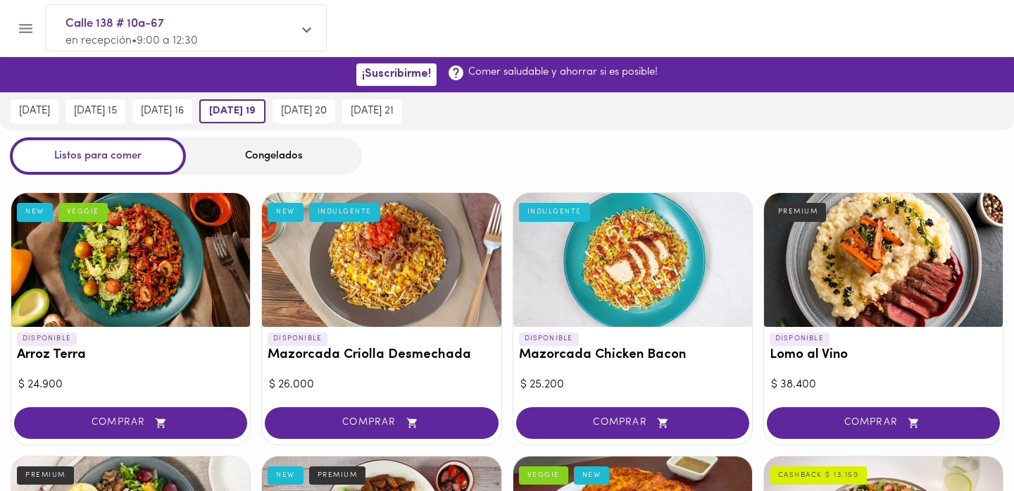
click at [324, 161] on div "Congelados" at bounding box center [274, 155] width 176 height 37
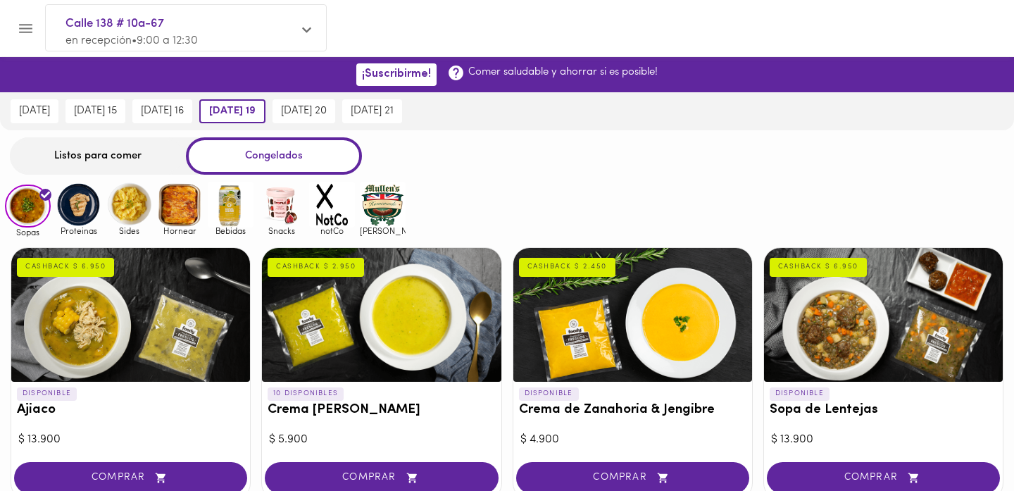
click at [4, 172] on div at bounding box center [7, 245] width 14 height 491
click at [84, 202] on img at bounding box center [79, 205] width 46 height 46
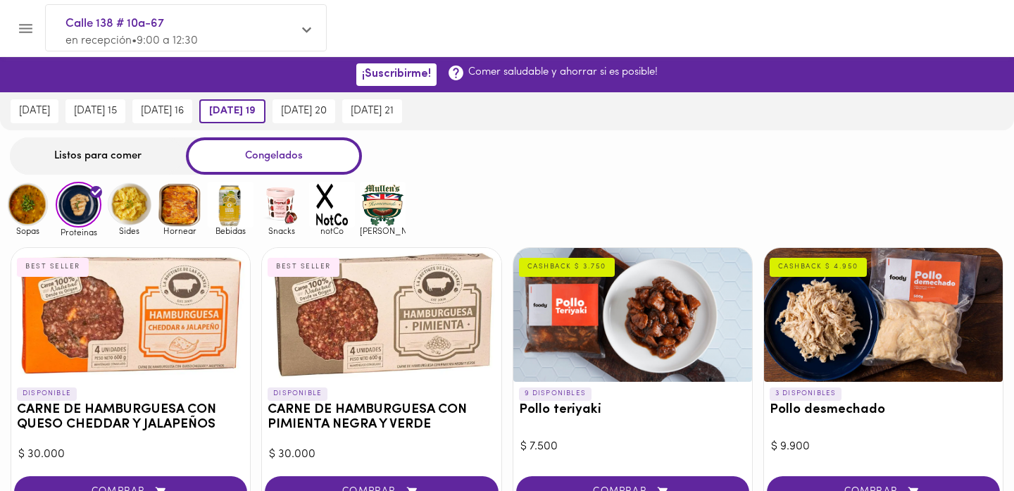
click at [126, 206] on img at bounding box center [129, 205] width 46 height 46
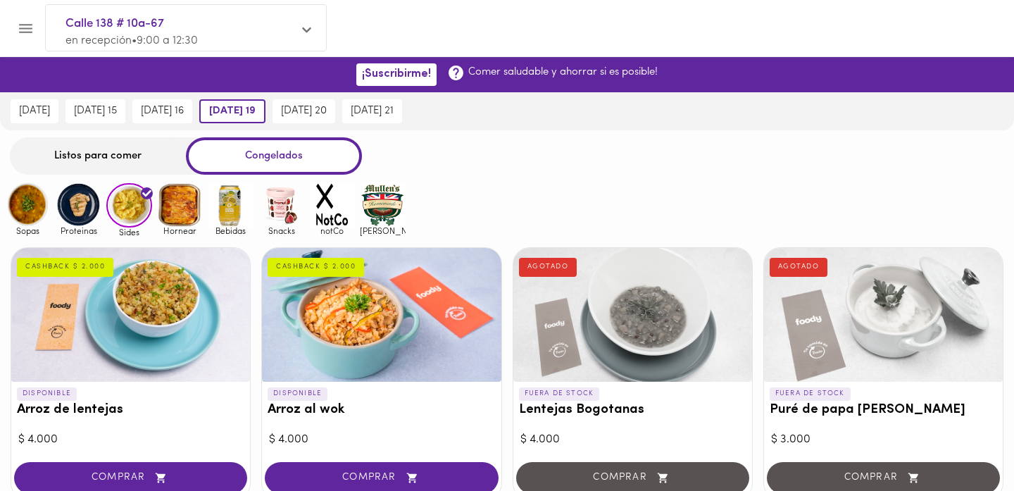
click at [6, 173] on div at bounding box center [7, 245] width 14 height 491
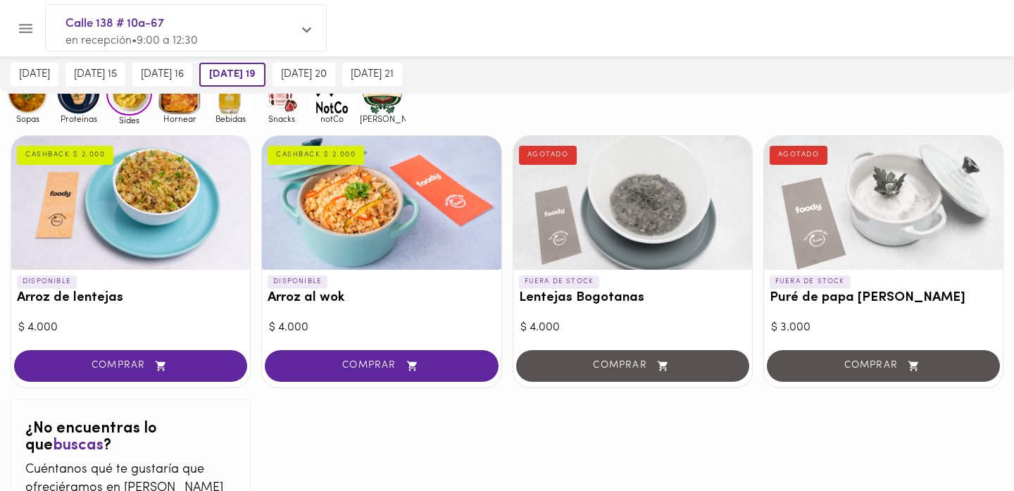
scroll to position [113, 0]
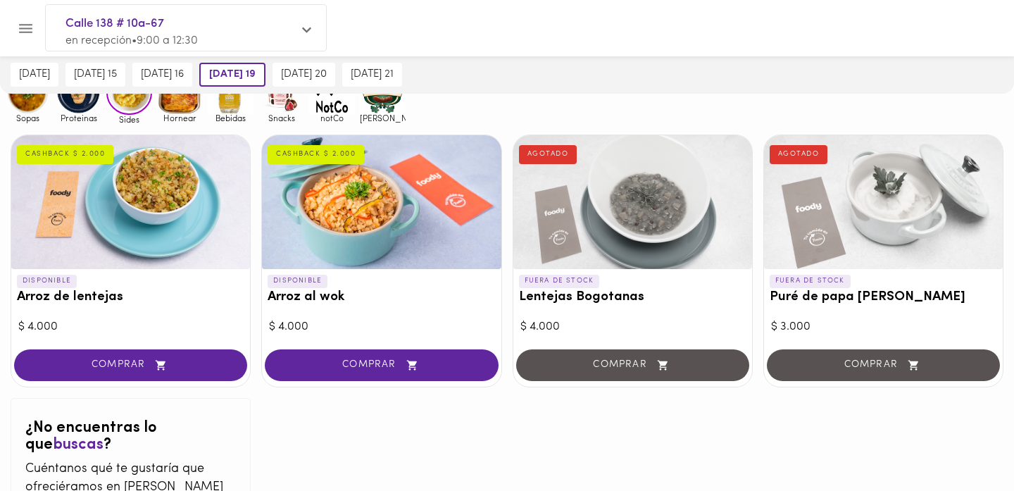
click at [565, 61] on div "[DATE] [DATE] 15 [DATE] 16 [DATE] 19 [DATE] 20 [DATE] 21" at bounding box center [507, 75] width 1014 height 38
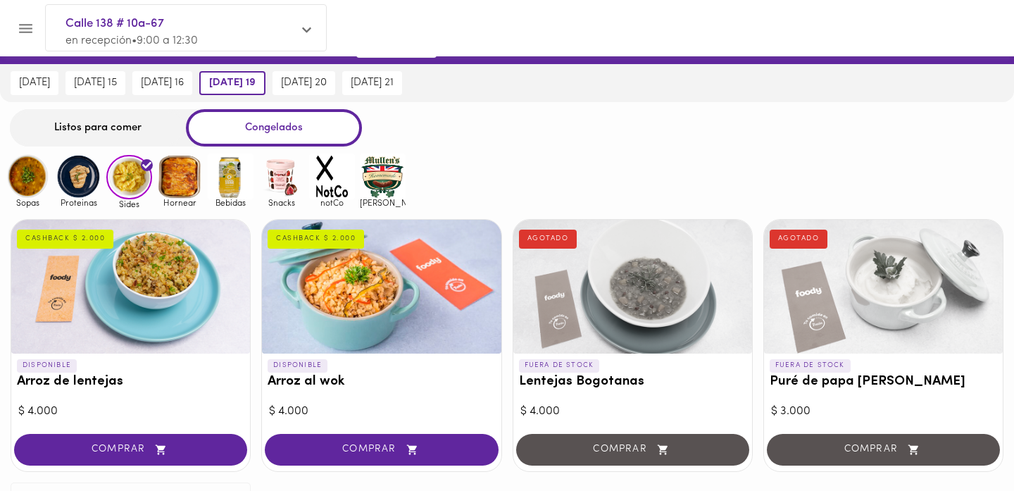
scroll to position [0, 0]
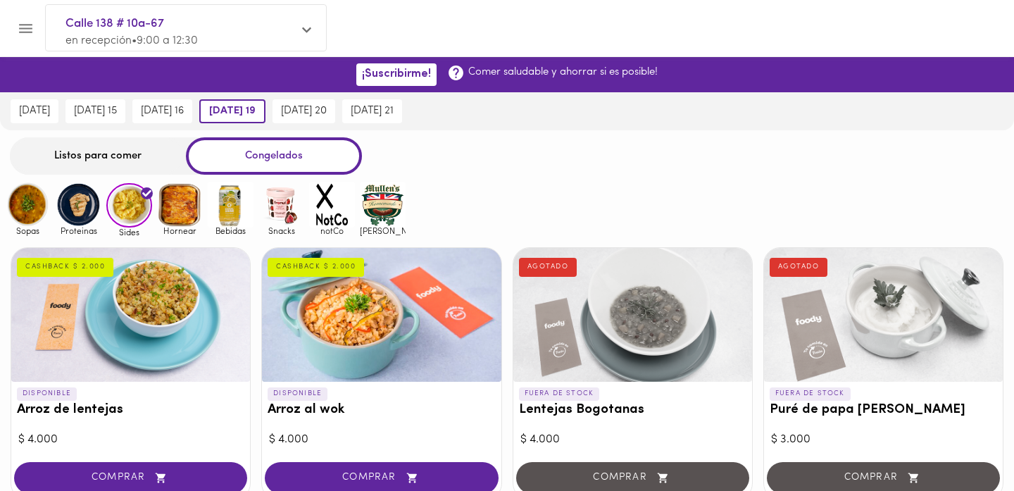
click at [199, 343] on div at bounding box center [130, 315] width 239 height 134
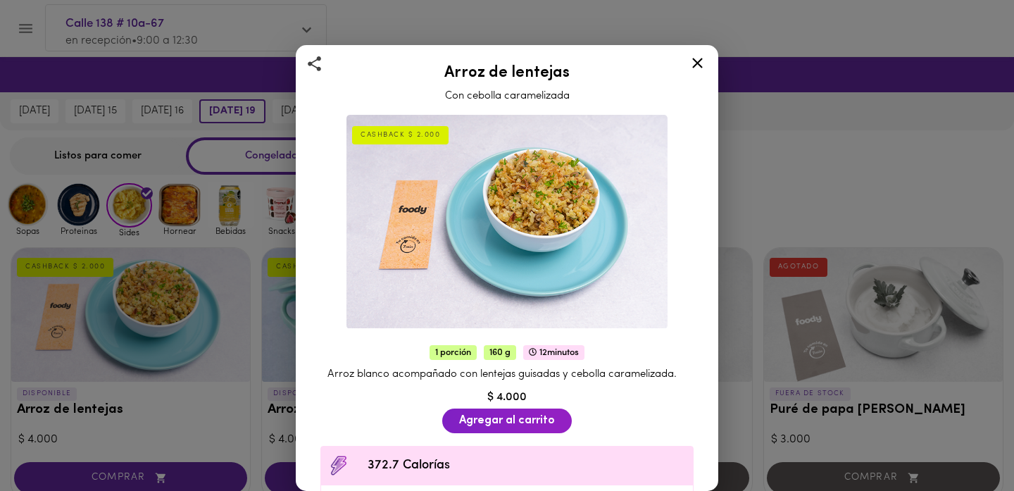
click at [689, 402] on div "$ 4.000" at bounding box center [506, 397] width 387 height 16
click at [551, 424] on span "Agregar al carrito" at bounding box center [507, 420] width 96 height 13
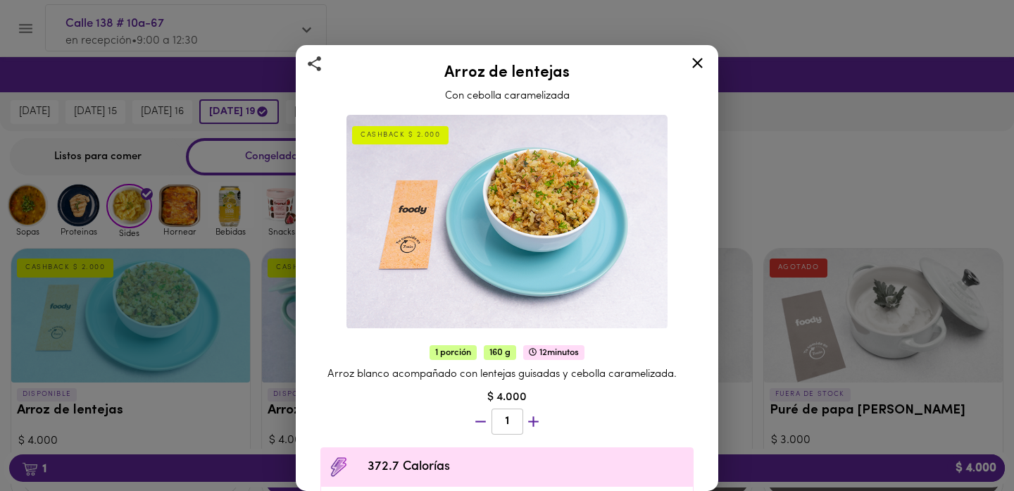
click at [531, 422] on icon "button" at bounding box center [534, 422] width 18 height 18
click at [700, 61] on icon at bounding box center [697, 63] width 11 height 11
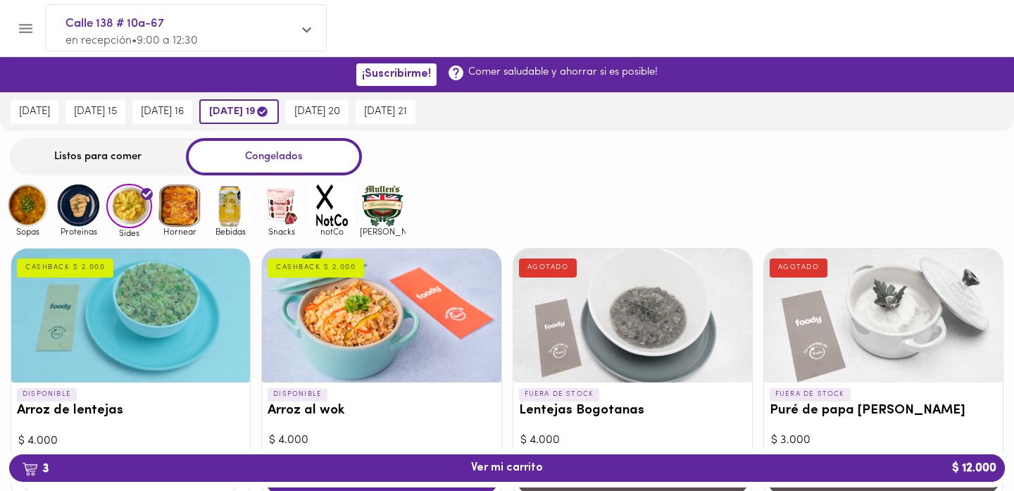
click at [363, 330] on div at bounding box center [381, 316] width 239 height 134
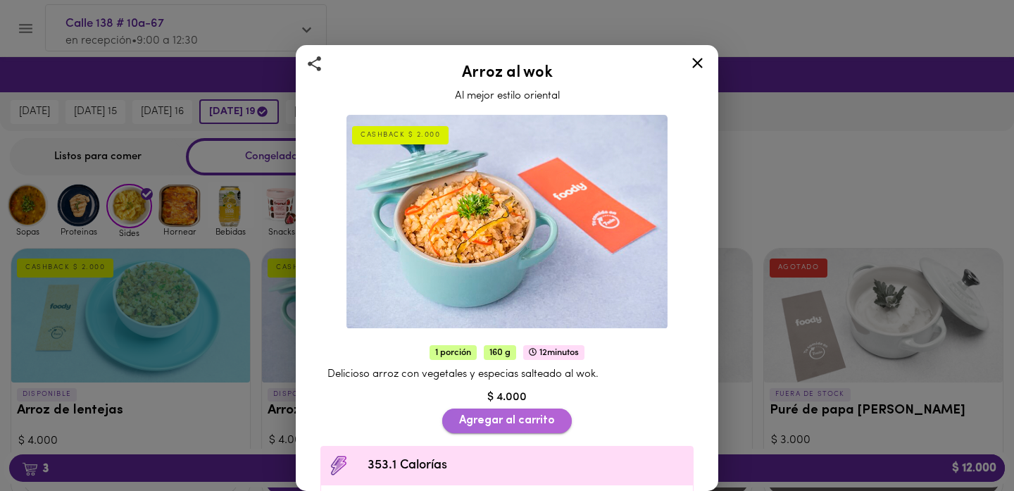
click at [532, 425] on span "Agregar al carrito" at bounding box center [507, 420] width 96 height 13
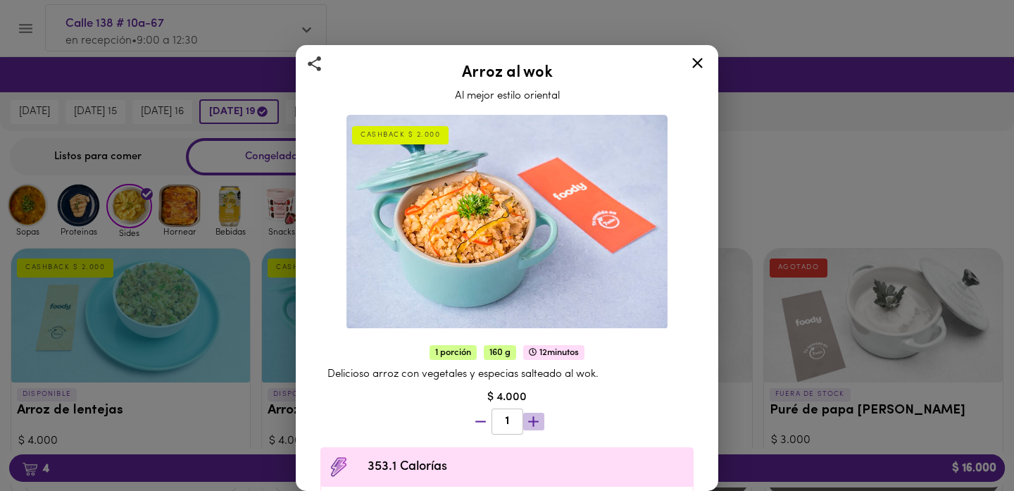
click at [535, 420] on icon "button" at bounding box center [534, 422] width 18 height 18
click at [698, 63] on icon at bounding box center [697, 63] width 11 height 11
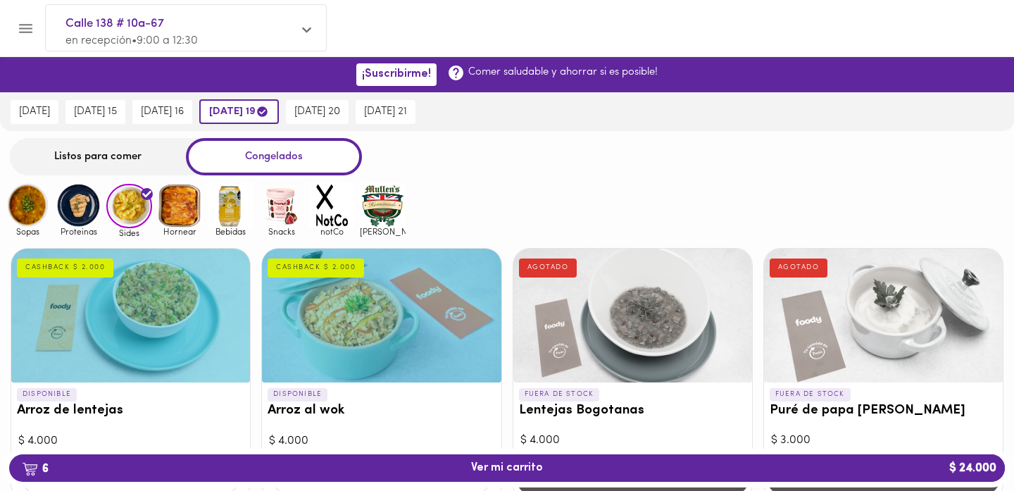
click at [84, 213] on img at bounding box center [79, 205] width 46 height 46
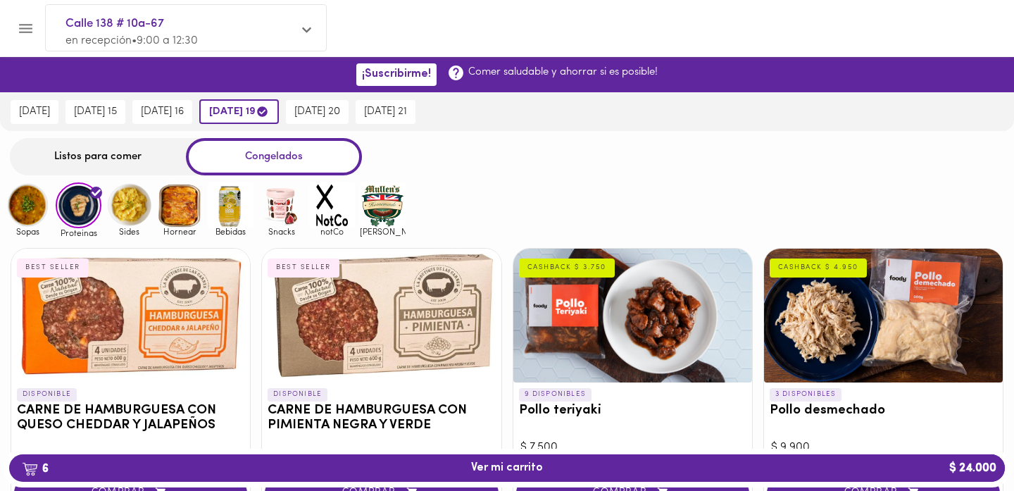
click at [6, 247] on div at bounding box center [7, 245] width 14 height 491
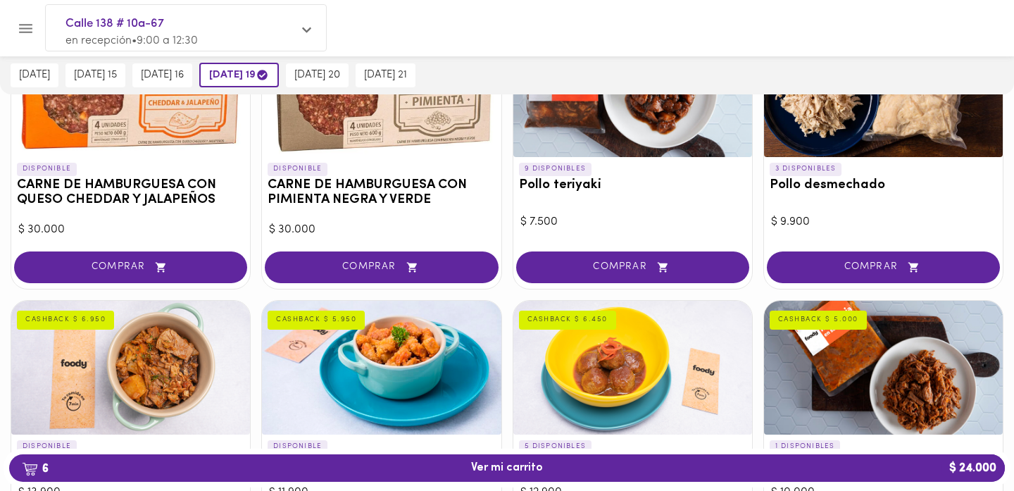
scroll to position [197, 0]
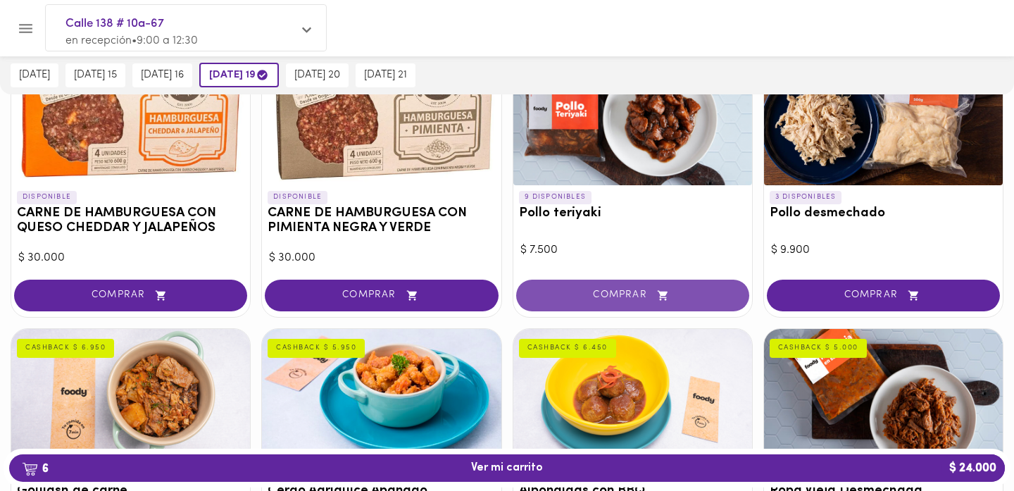
click at [678, 292] on span "COMPRAR" at bounding box center [633, 295] width 198 height 12
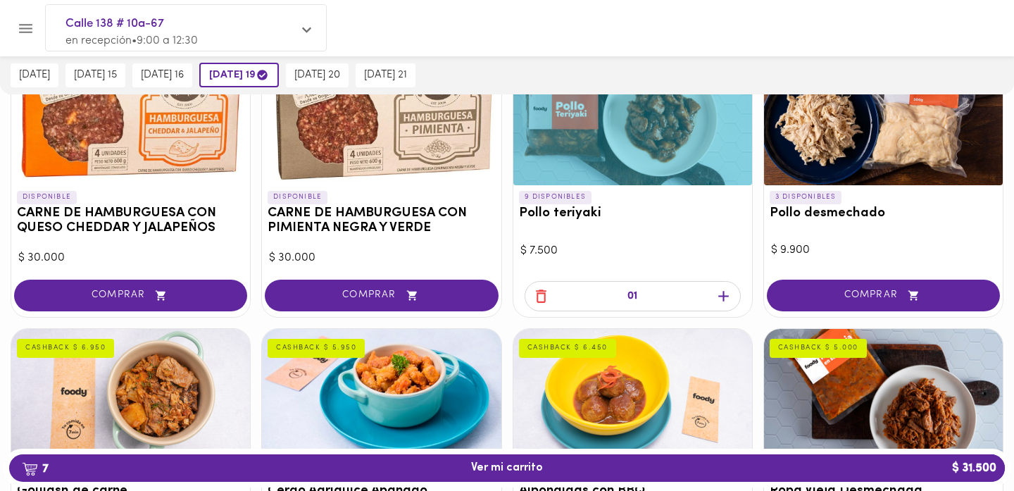
click at [724, 295] on icon "button" at bounding box center [723, 297] width 11 height 11
click at [753, 237] on div "DISPONIBLE CARNE DE HAMBURGUESA CON QUESO CHEDDAR Y JALAPEÑOS BEST SELLER $ 30.…" at bounding box center [507, 454] width 1014 height 828
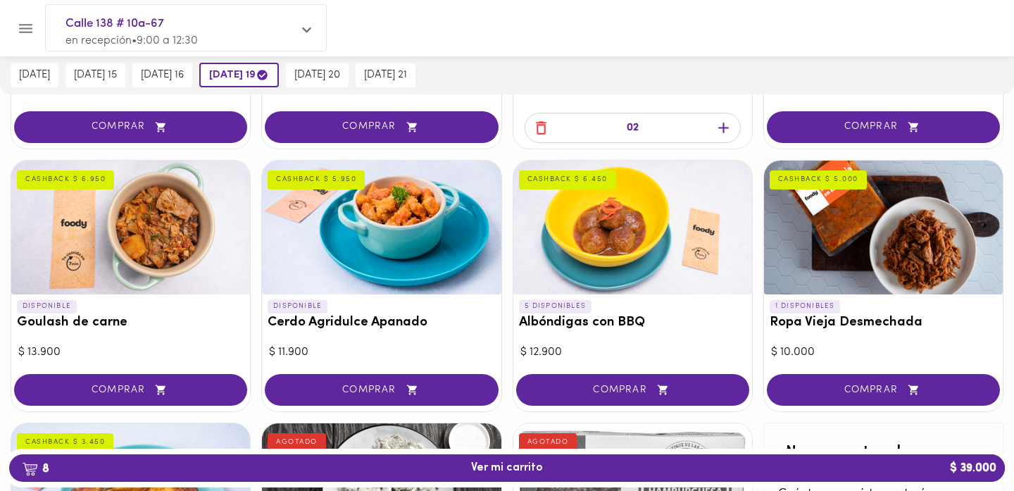
scroll to position [366, 0]
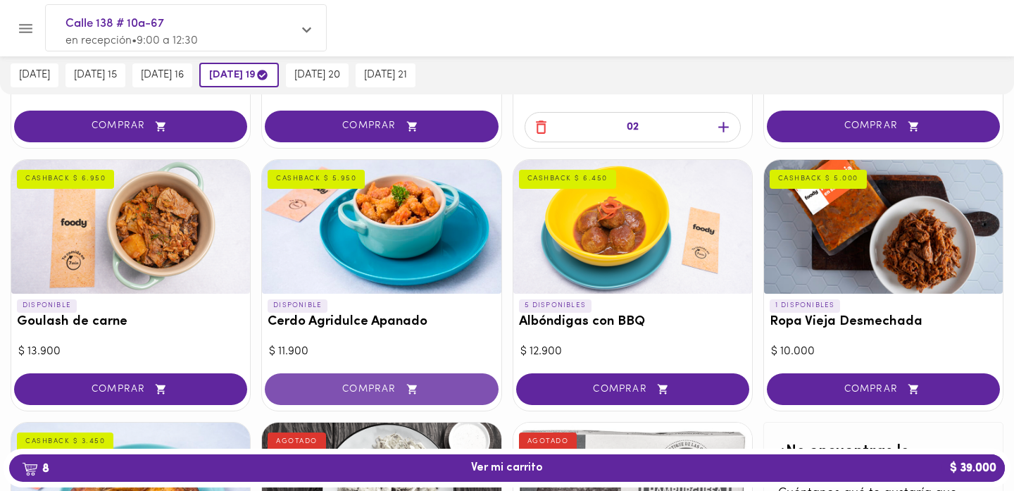
click at [413, 393] on icon "button" at bounding box center [412, 389] width 18 height 12
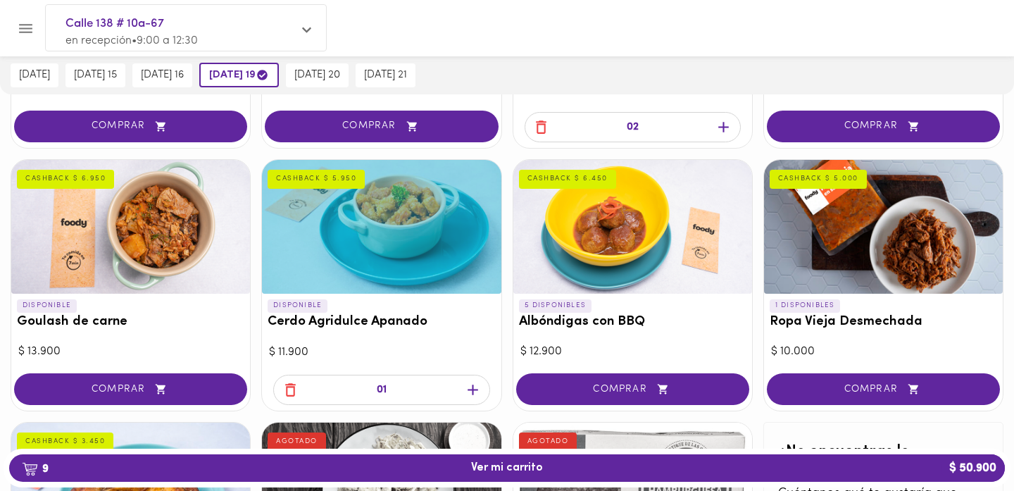
click at [475, 392] on icon "button" at bounding box center [473, 390] width 18 height 18
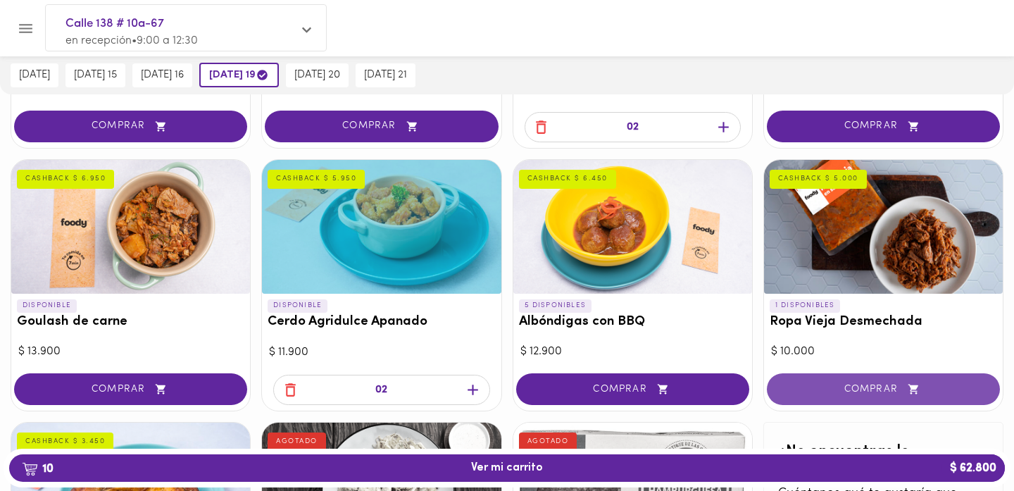
click at [939, 383] on span "COMPRAR" at bounding box center [883, 389] width 198 height 12
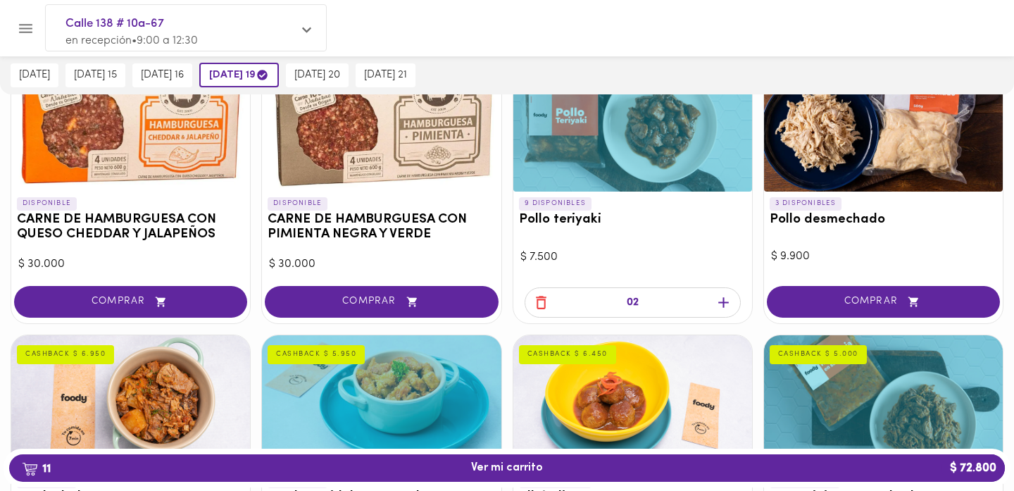
scroll to position [169, 0]
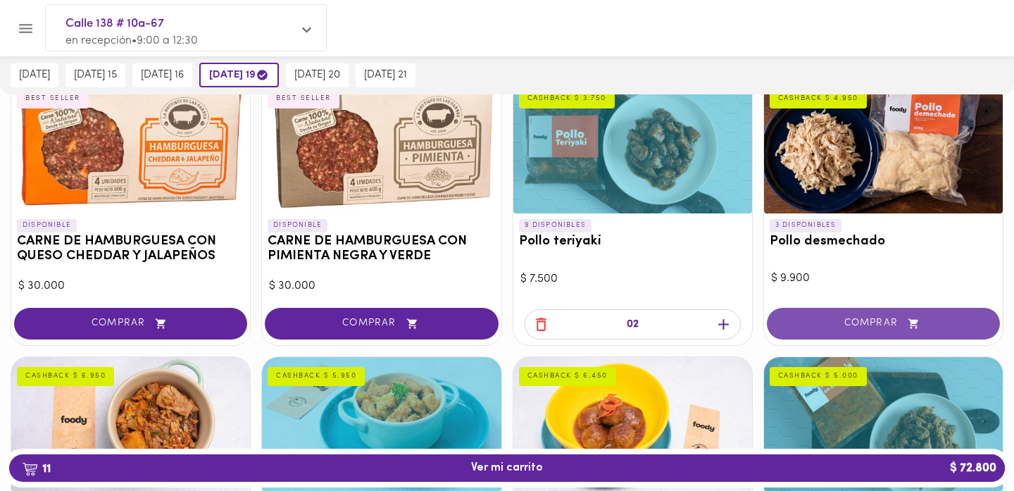
click at [940, 321] on span "COMPRAR" at bounding box center [883, 324] width 198 height 12
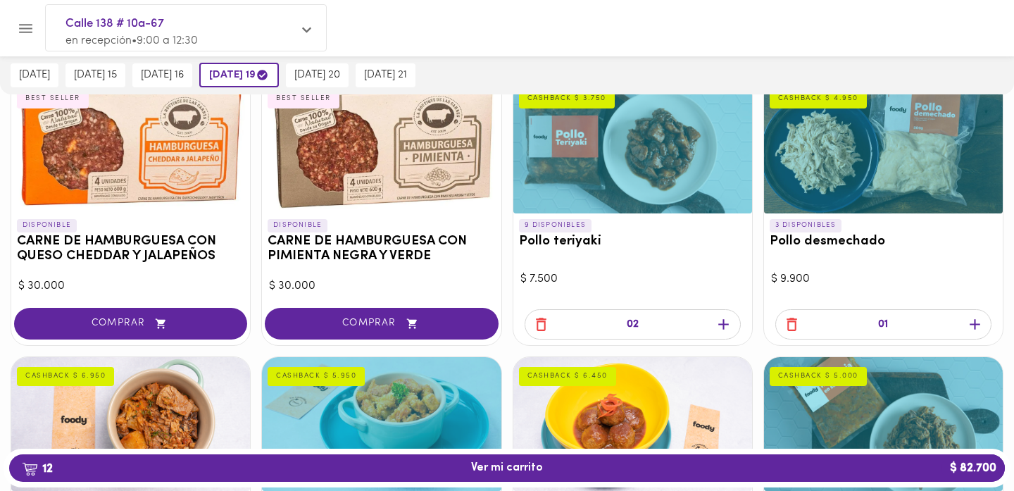
click at [756, 287] on div "DISPONIBLE CARNE DE HAMBURGUESA CON QUESO CHEDDAR Y JALAPEÑOS BEST SELLER $ 30.…" at bounding box center [507, 482] width 1014 height 828
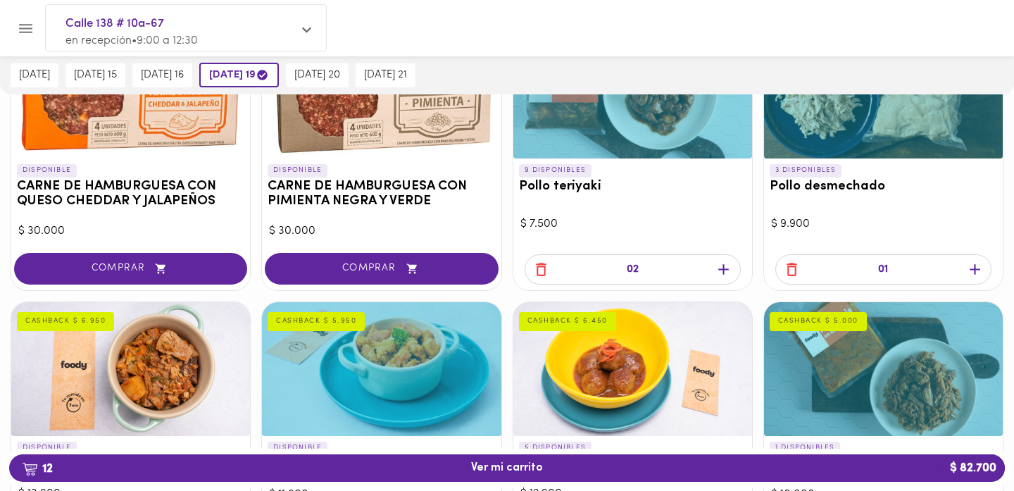
scroll to position [225, 0]
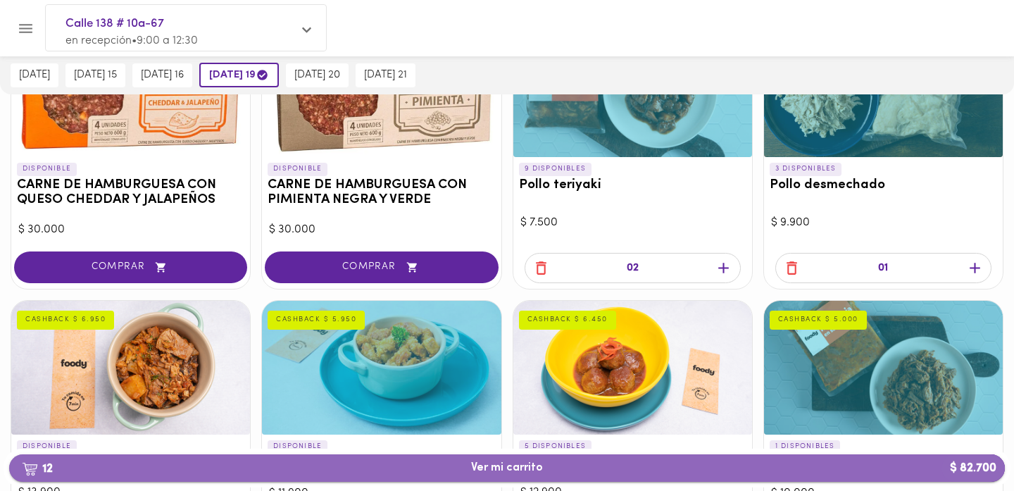
click at [888, 475] on button "12 Ver mi carrito $ 82.700" at bounding box center [507, 467] width 996 height 27
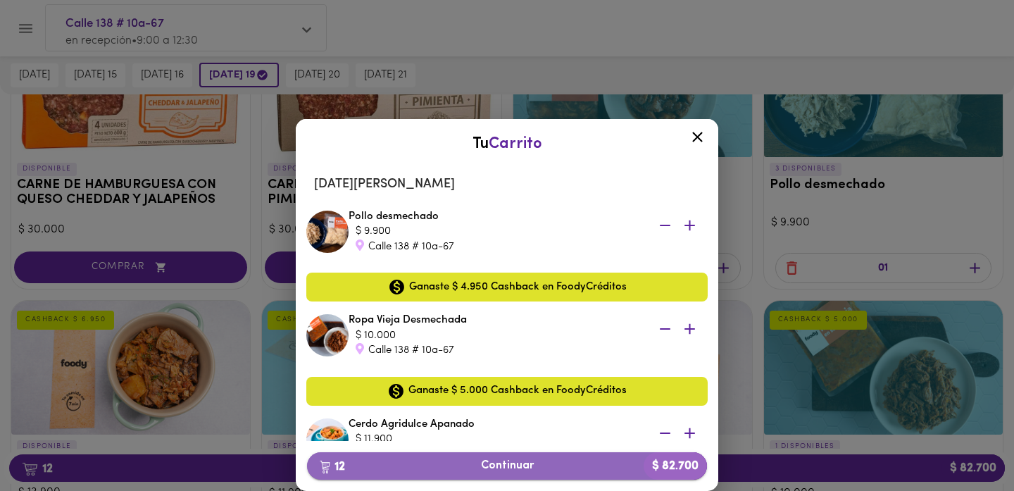
click at [534, 468] on span "12 Continuar $ 82.700" at bounding box center [506, 465] width 377 height 13
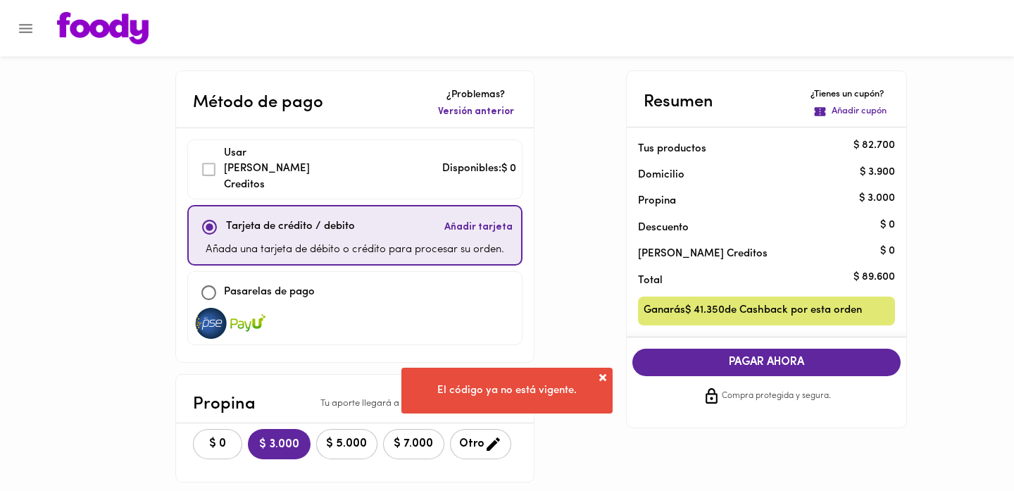
click at [603, 376] on span at bounding box center [603, 377] width 14 height 14
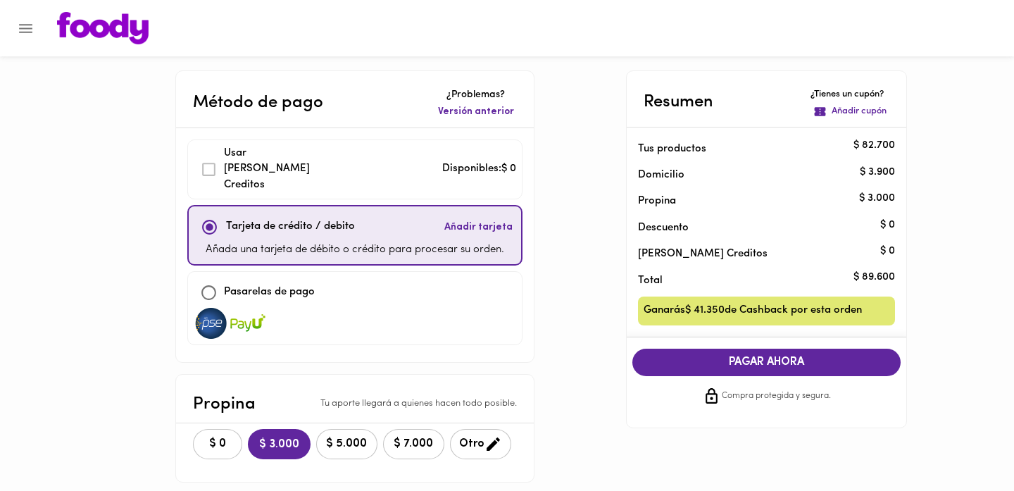
click at [211, 277] on input "checkbox" at bounding box center [209, 292] width 30 height 30
checkbox input "true"
checkbox input "false"
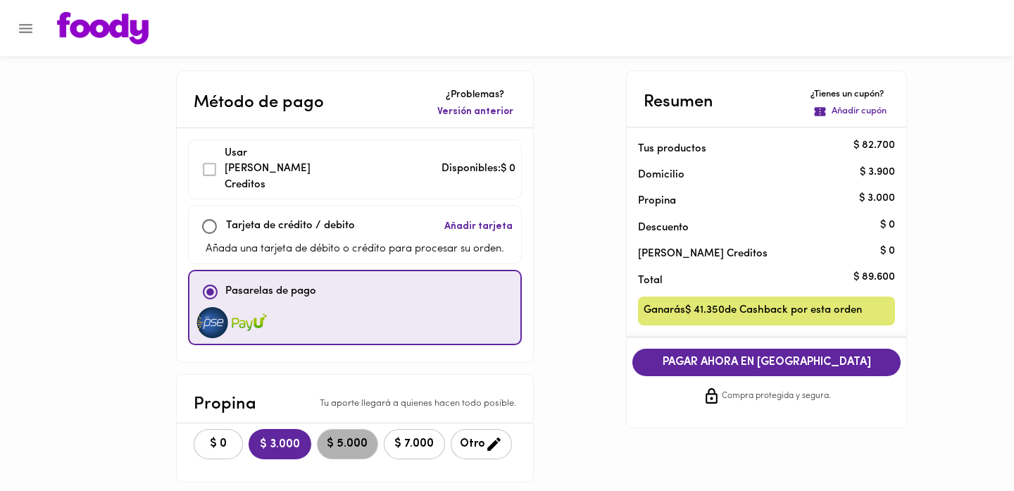
click at [337, 437] on span "$ 5.000" at bounding box center [347, 443] width 43 height 13
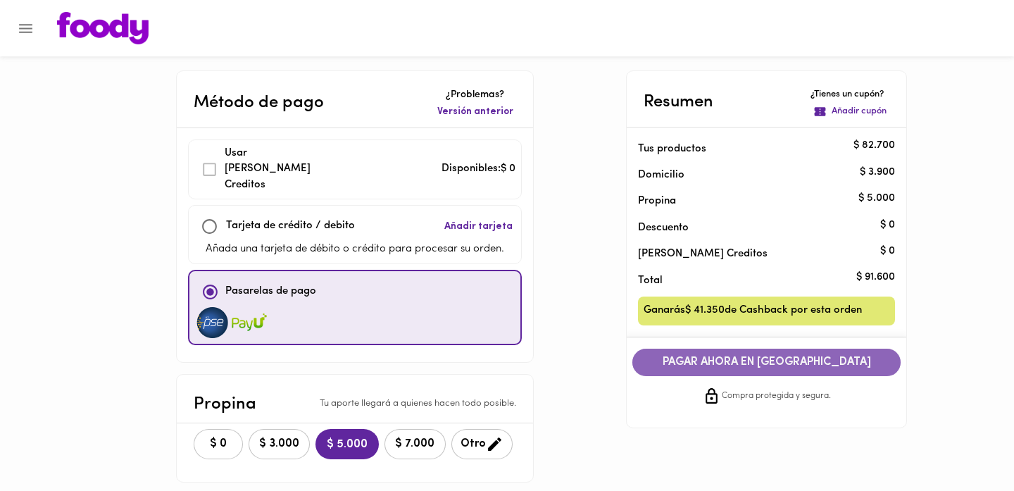
click at [794, 361] on span "PAGAR AHORA EN [GEOGRAPHIC_DATA]" at bounding box center [766, 362] width 241 height 13
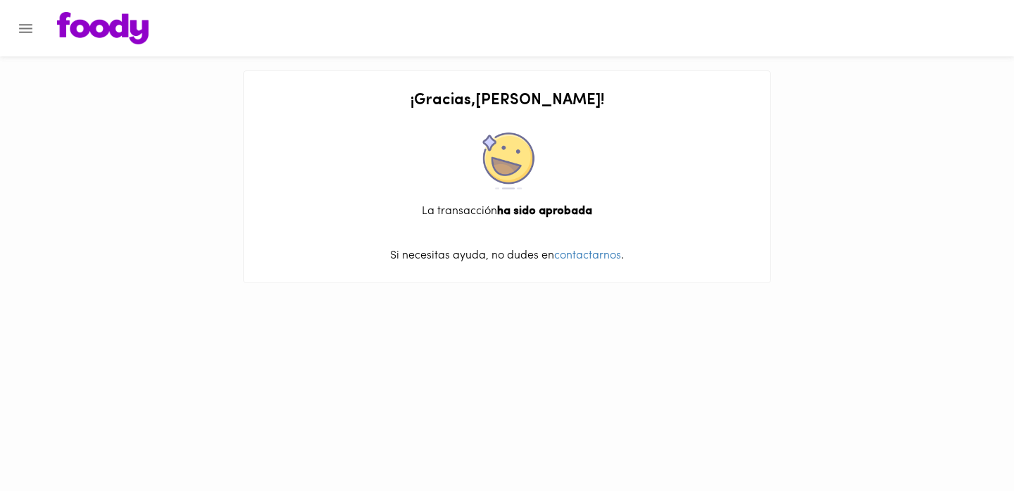
click at [817, 268] on div "¡ Gracias , Juan ! La transacción ha sido aprobada Si necesitas ayuda, no dudes…" at bounding box center [507, 148] width 1014 height 297
click at [32, 34] on icon "Menu" at bounding box center [26, 29] width 18 height 18
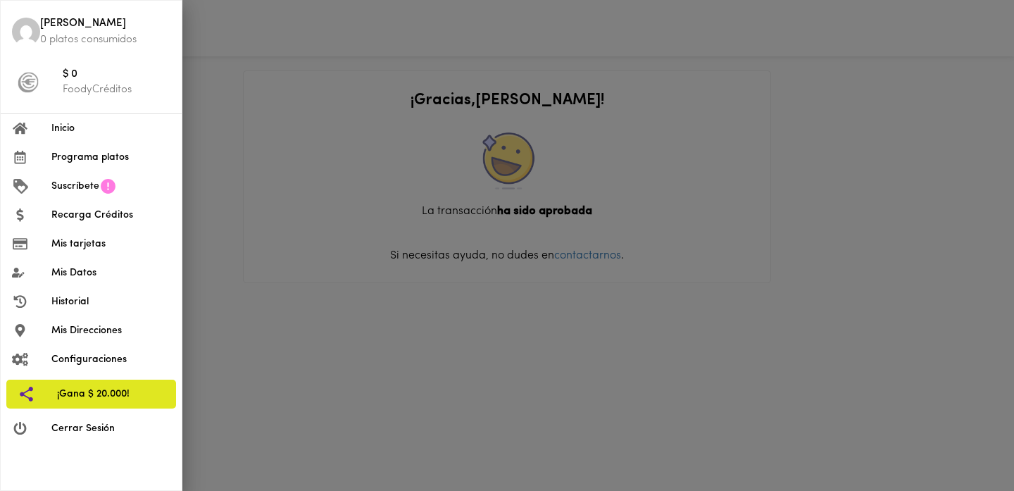
click at [87, 278] on span "Mis Datos" at bounding box center [110, 272] width 119 height 15
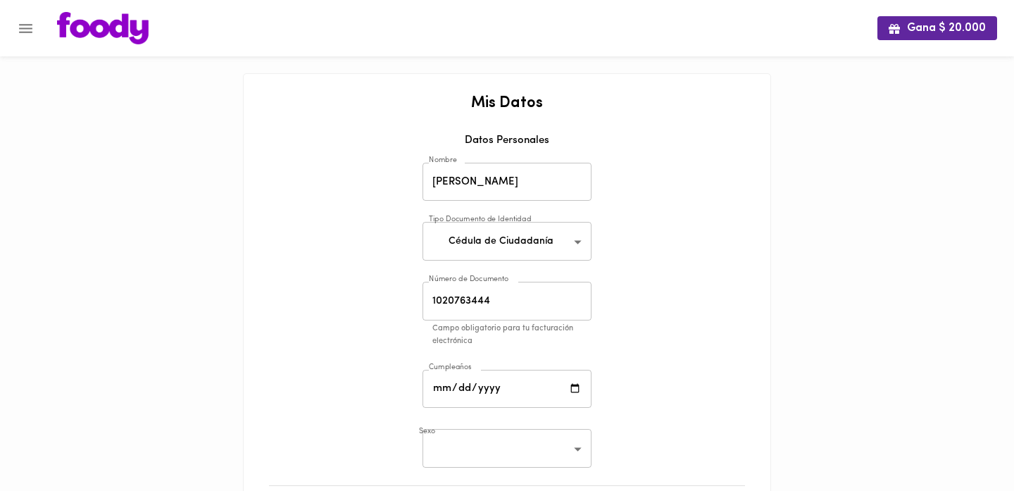
click at [273, 300] on div "Mis Datos Datos Personales Nombre Juan Carlos Avendaño Nombre Tipo Documento de…" at bounding box center [507, 422] width 499 height 655
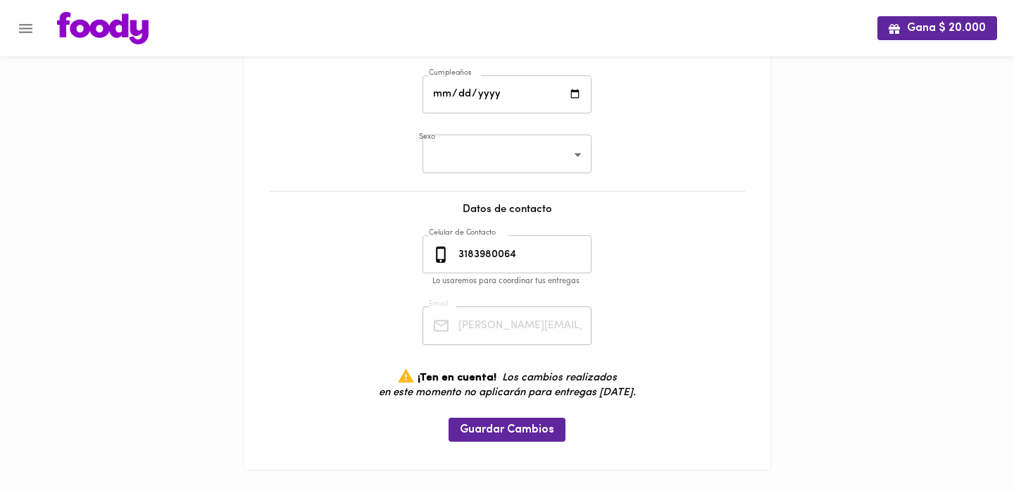
scroll to position [308, 0]
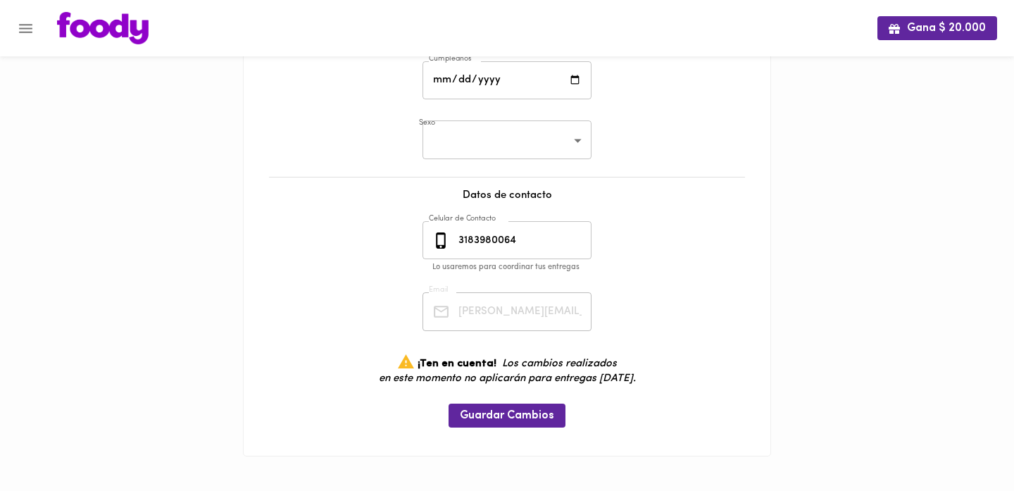
click at [713, 267] on div "Mis Datos Datos Personales Nombre Juan Carlos Avendaño Nombre Tipo Documento de…" at bounding box center [507, 114] width 499 height 655
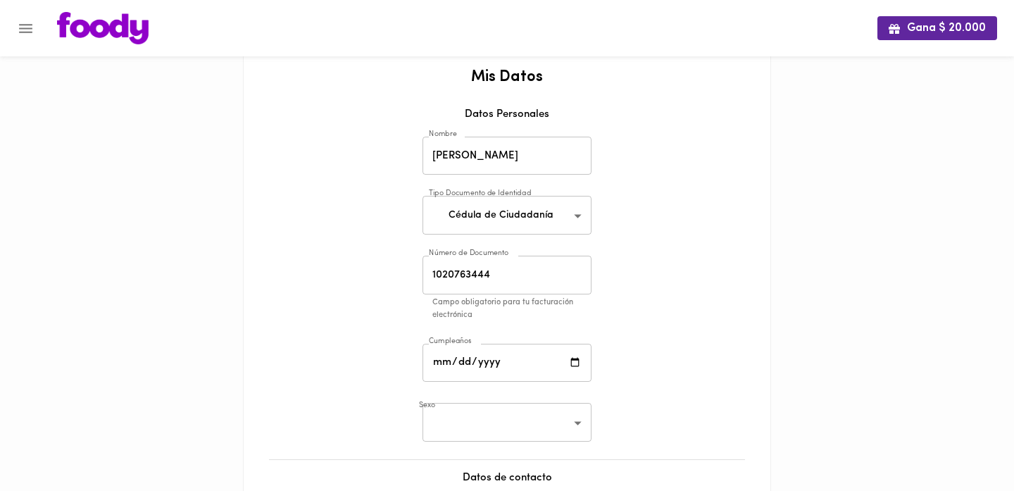
scroll to position [0, 0]
